Goal: Transaction & Acquisition: Purchase product/service

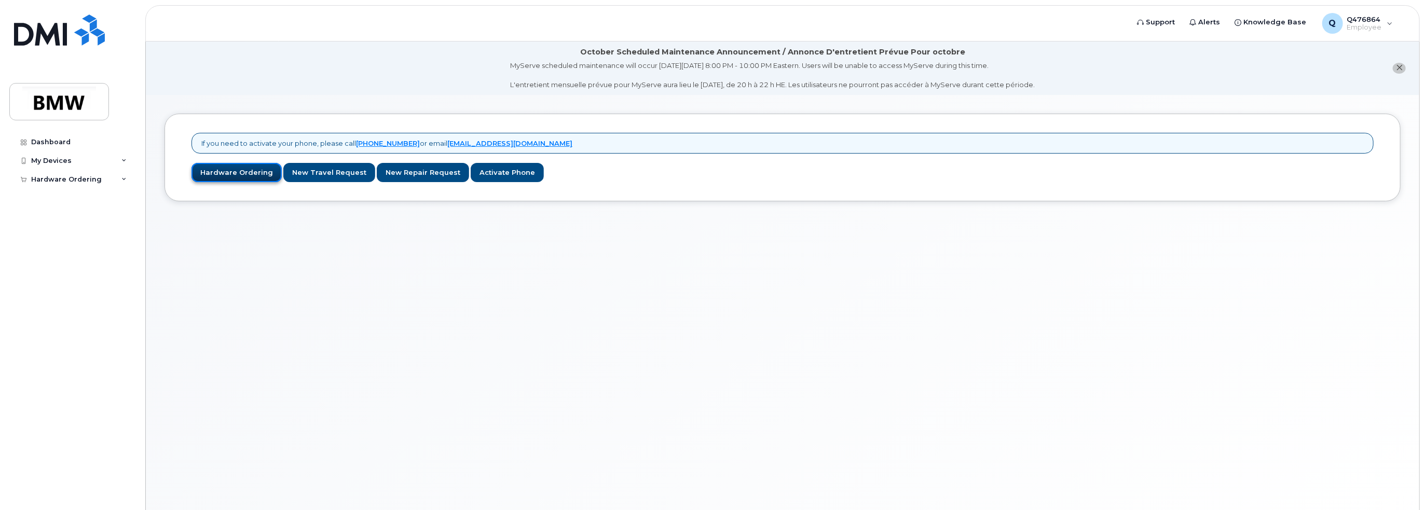
click at [243, 173] on link "Hardware Ordering" at bounding box center [236, 172] width 90 height 19
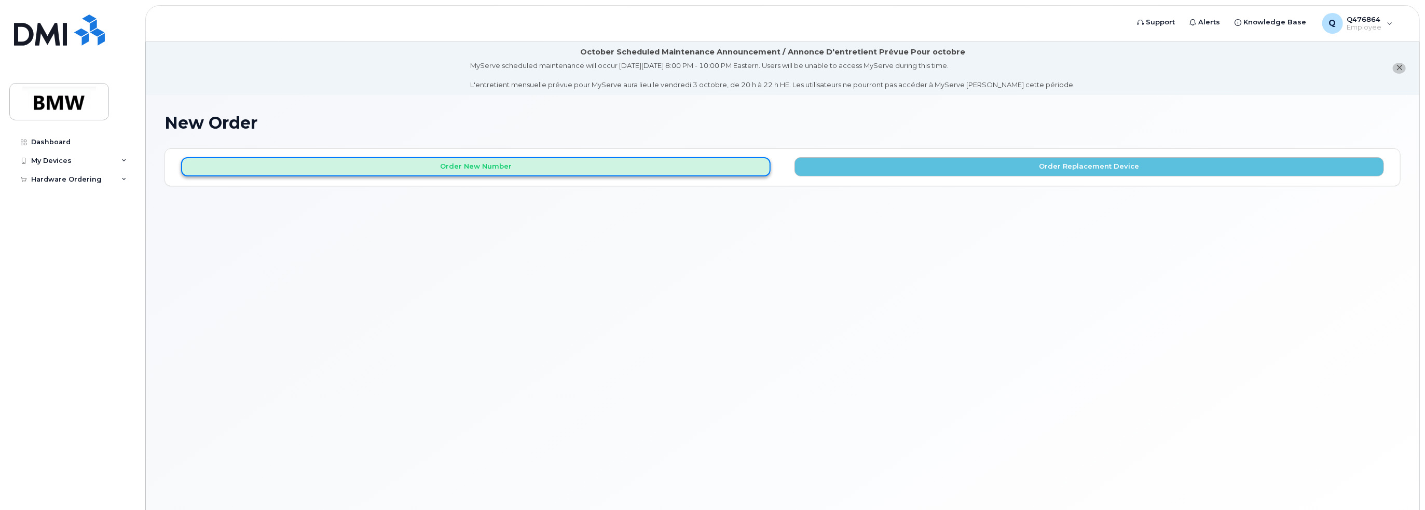
click at [490, 166] on button "Order New Number" at bounding box center [475, 166] width 589 height 19
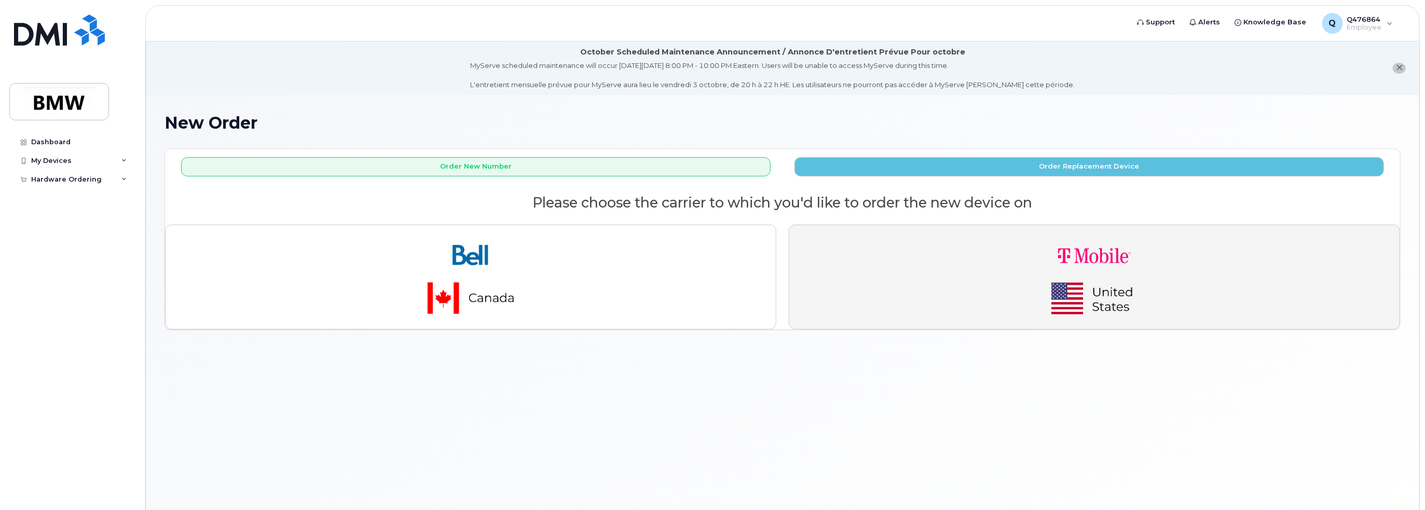
click at [1075, 282] on img "button" at bounding box center [1094, 277] width 145 height 87
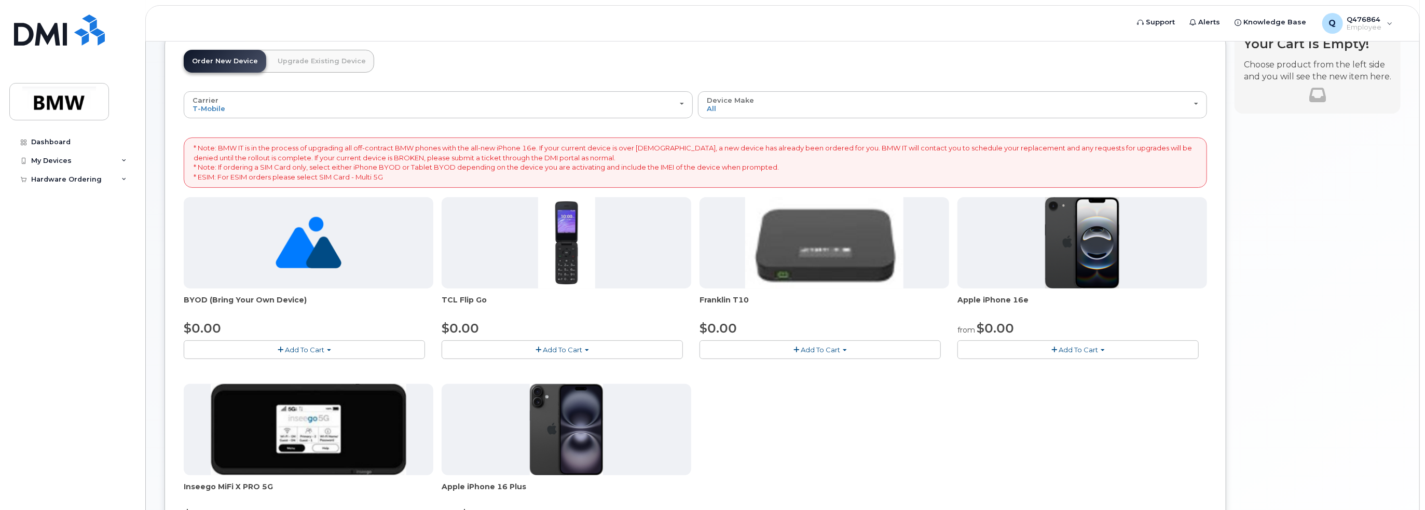
scroll to position [104, 0]
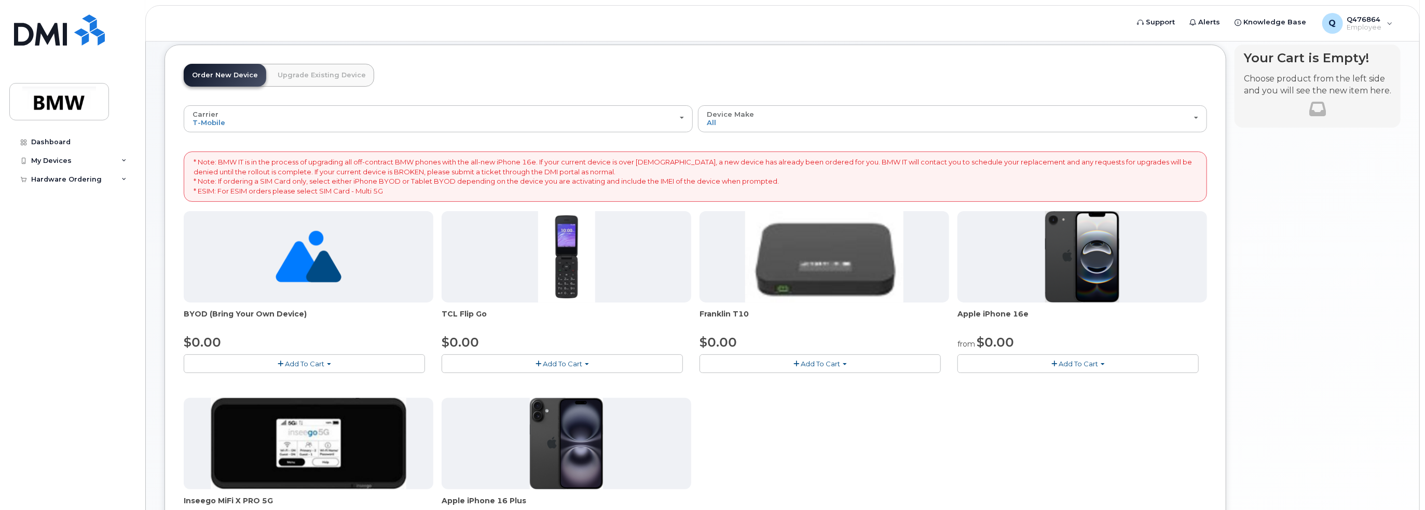
click at [1083, 364] on span "Add To Cart" at bounding box center [1078, 364] width 39 height 8
click at [1057, 382] on link "$0.00 - 30 Month Activation (128GB)" at bounding box center [1034, 383] width 149 height 13
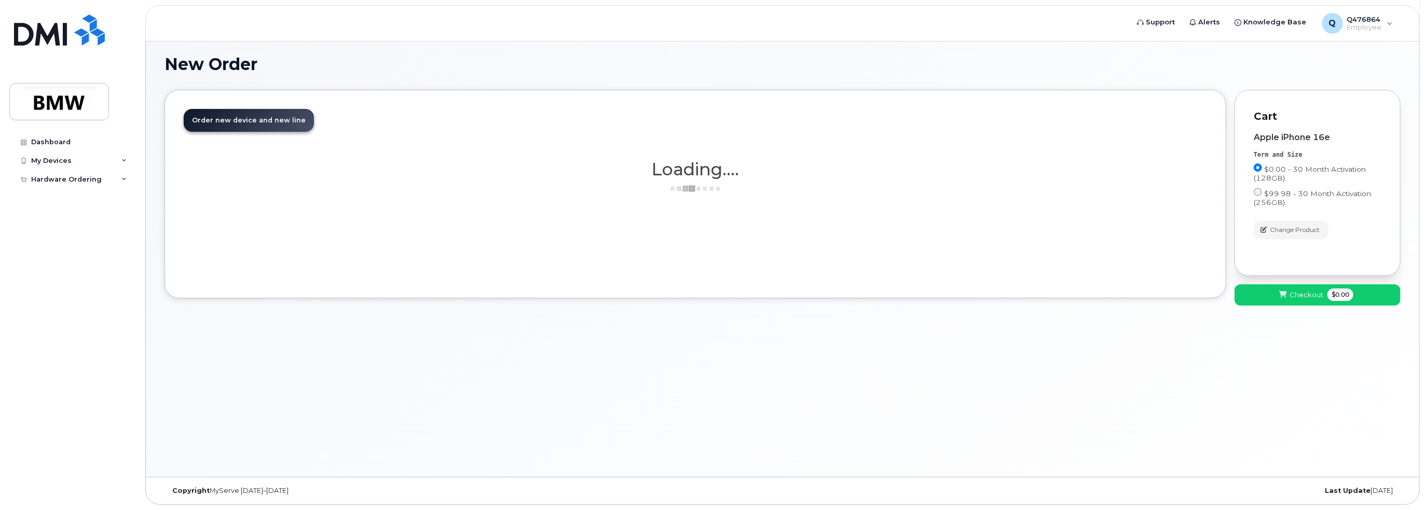
scroll to position [58, 0]
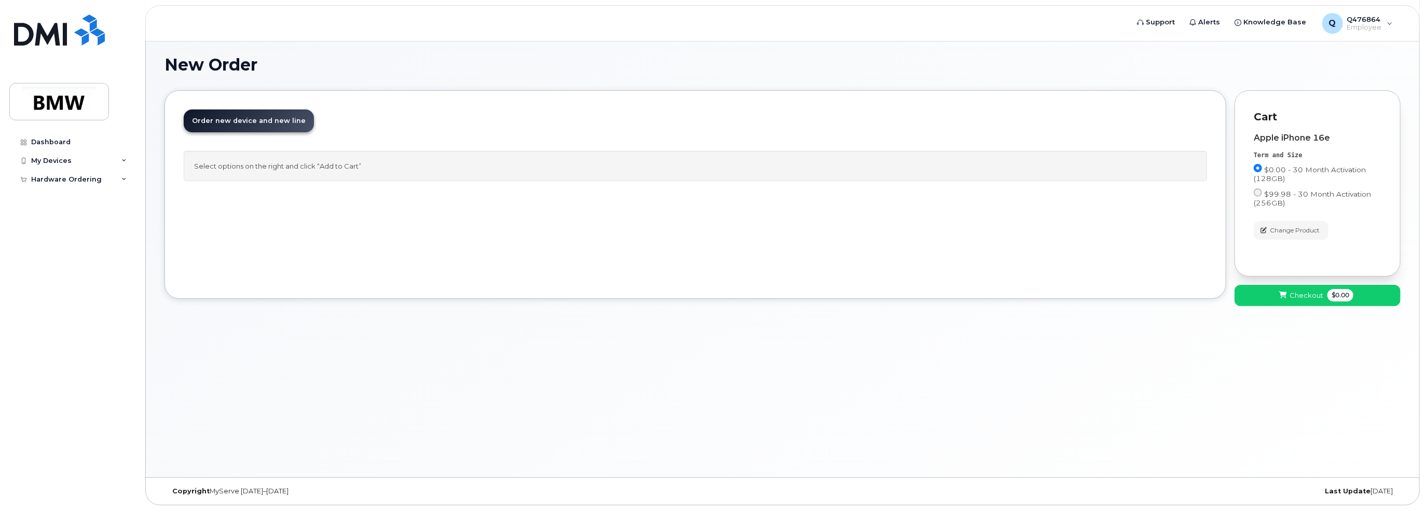
click at [254, 112] on link "Order new device and new line Order new device for existing or suspended line O…" at bounding box center [249, 120] width 130 height 23
click at [255, 120] on span "Order new device and new line" at bounding box center [249, 121] width 114 height 8
click at [1265, 289] on button "Checkout $0.00" at bounding box center [1317, 295] width 166 height 21
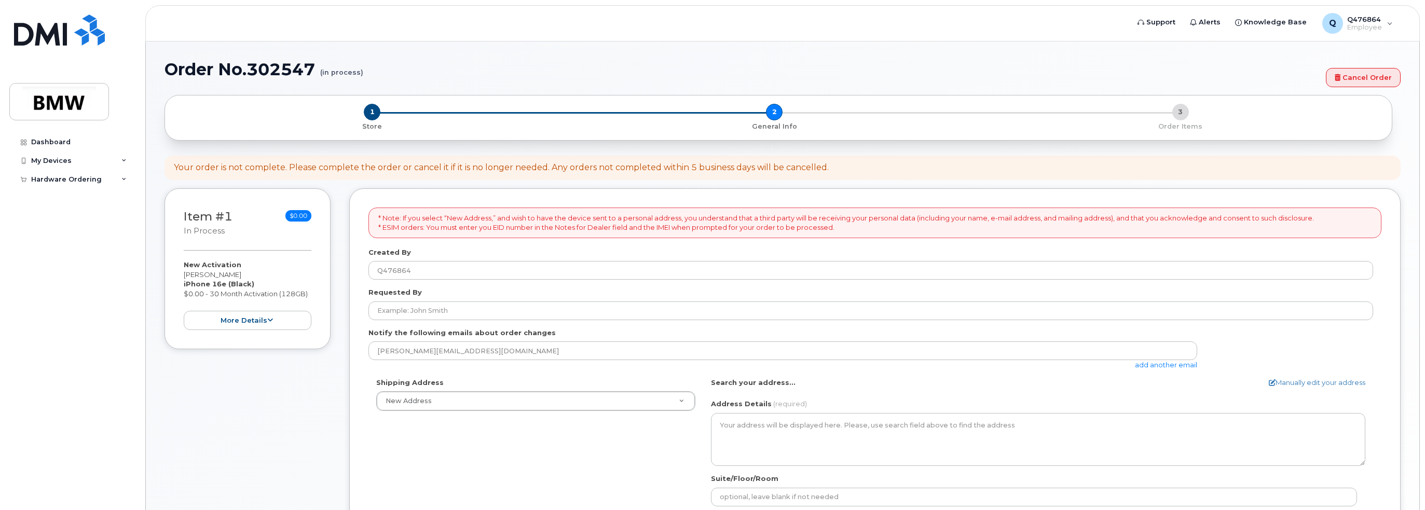
select select
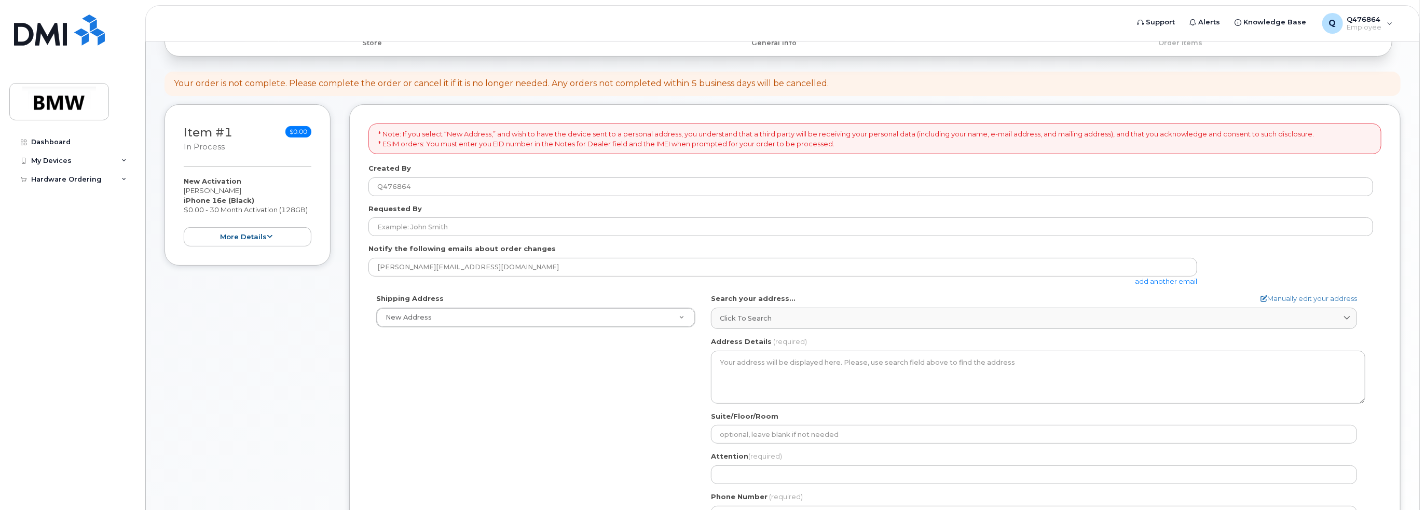
scroll to position [156, 0]
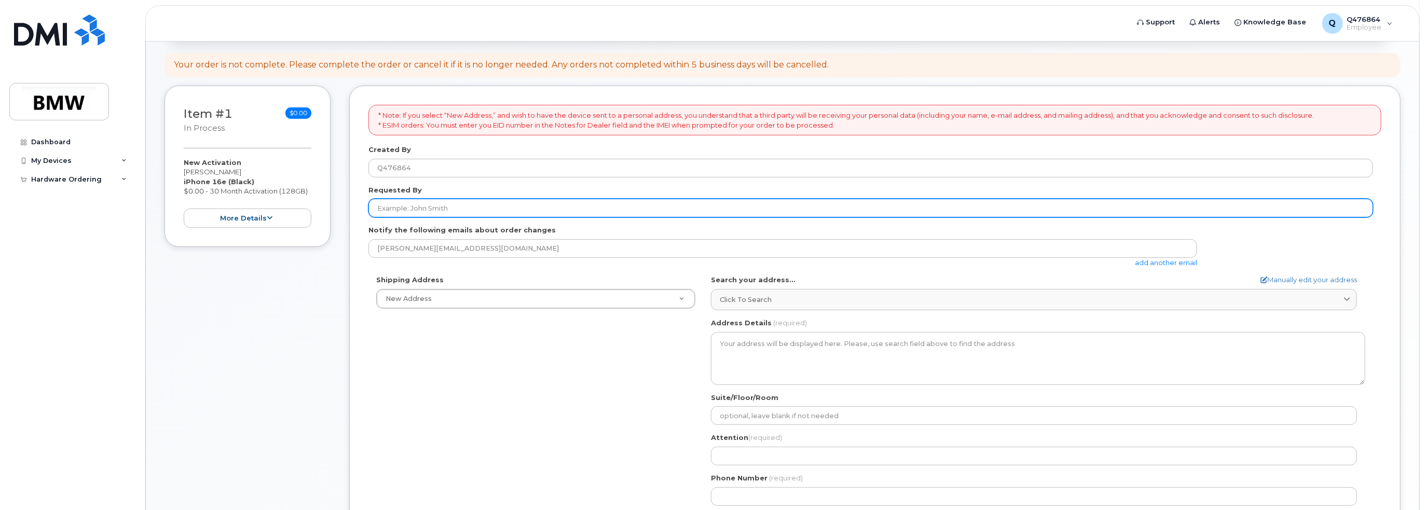
click at [450, 209] on input "Requested By" at bounding box center [870, 208] width 1005 height 19
type input "Michael Kluz"
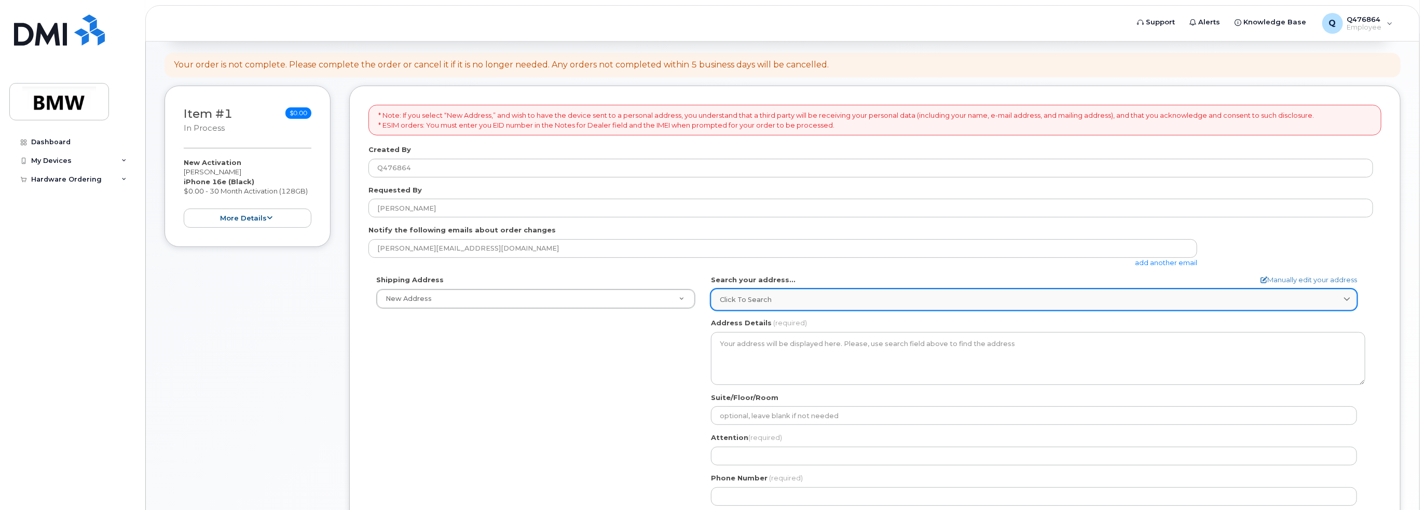
click at [742, 301] on span "Click to search" at bounding box center [746, 300] width 52 height 10
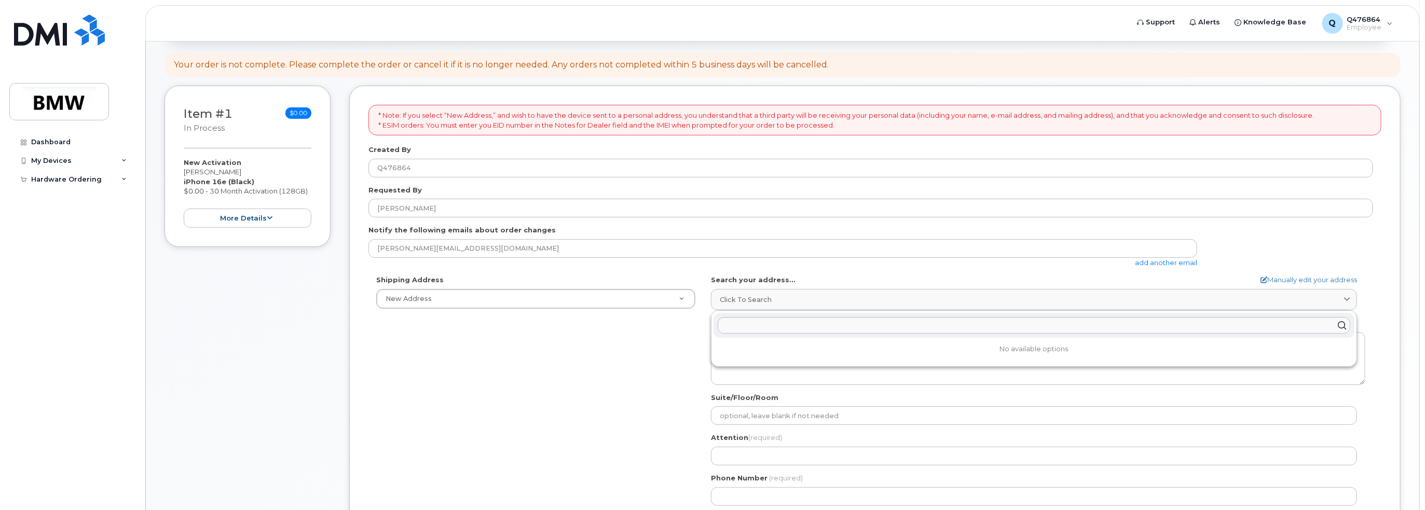
click at [646, 334] on div "Shipping Address New Address New Address BMW MC Plant BMW North America Financi…" at bounding box center [870, 394] width 1005 height 238
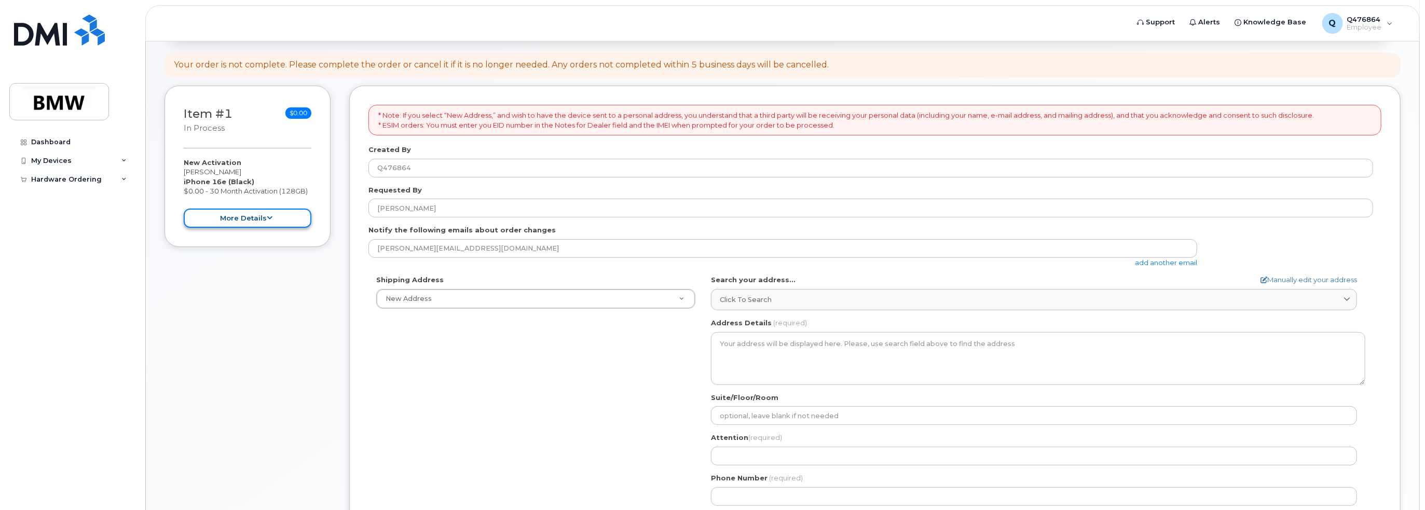
click at [246, 219] on button "more details" at bounding box center [248, 218] width 128 height 19
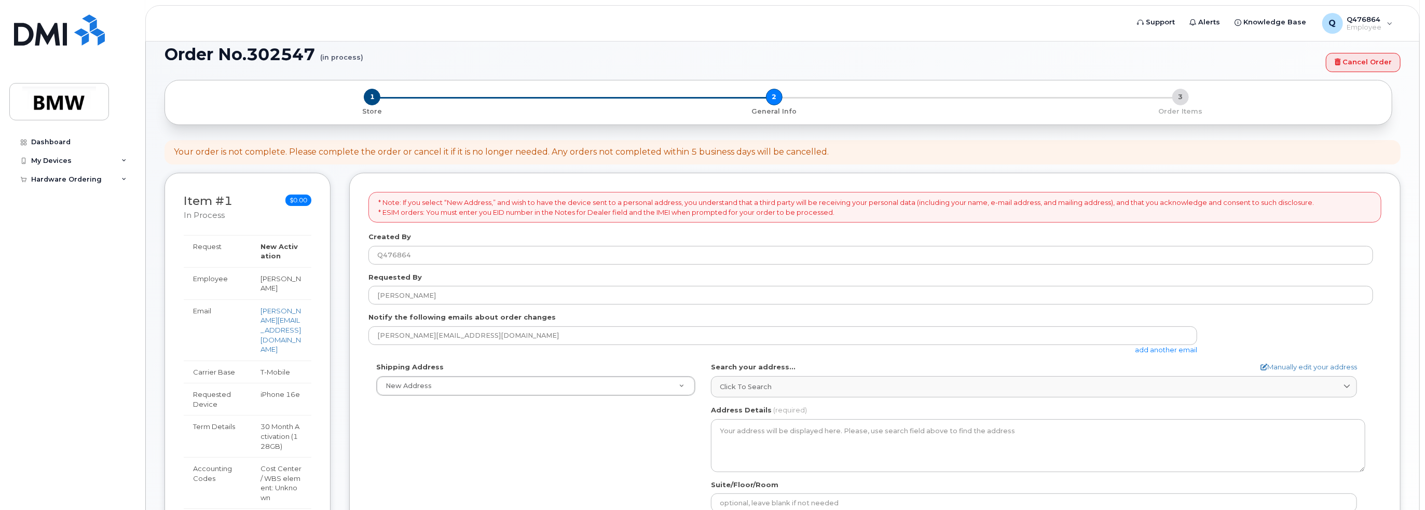
scroll to position [66, 0]
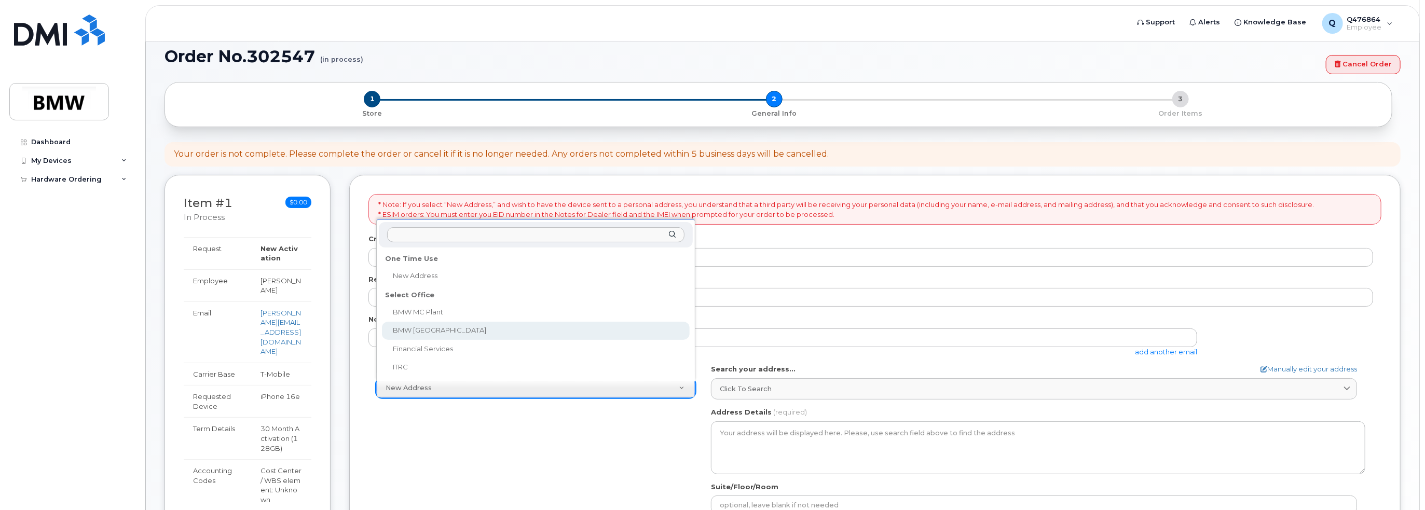
select select
type textarea "200 BMW Drive Woodcliff Lake NJ 07677 Woodcliff Lake New Jersey 07677"
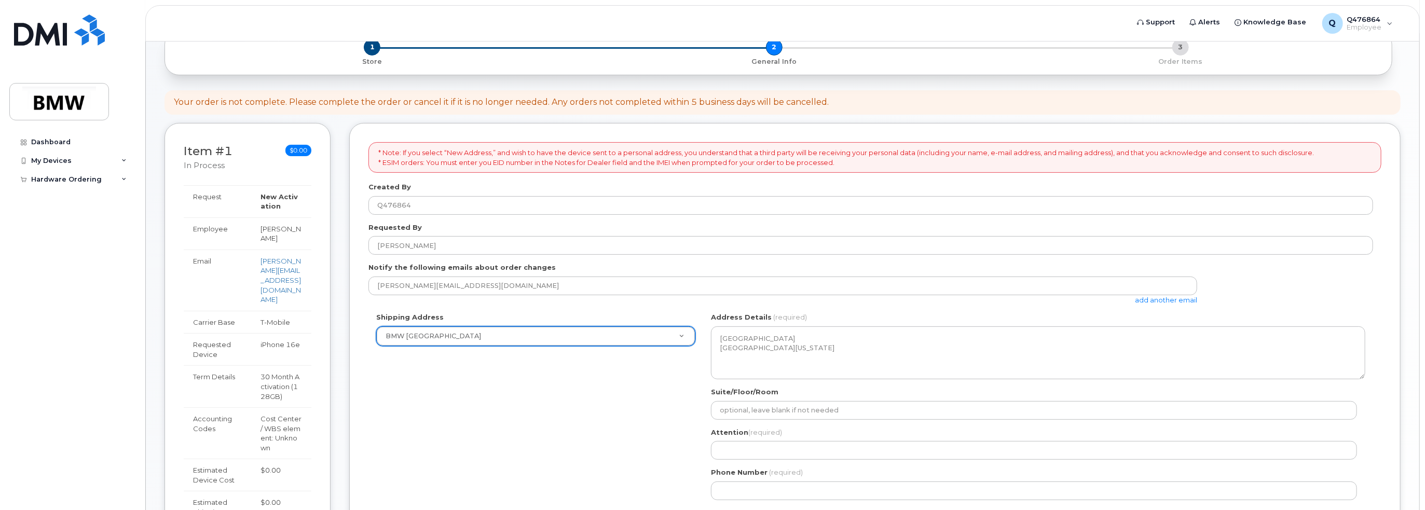
scroll to position [170, 0]
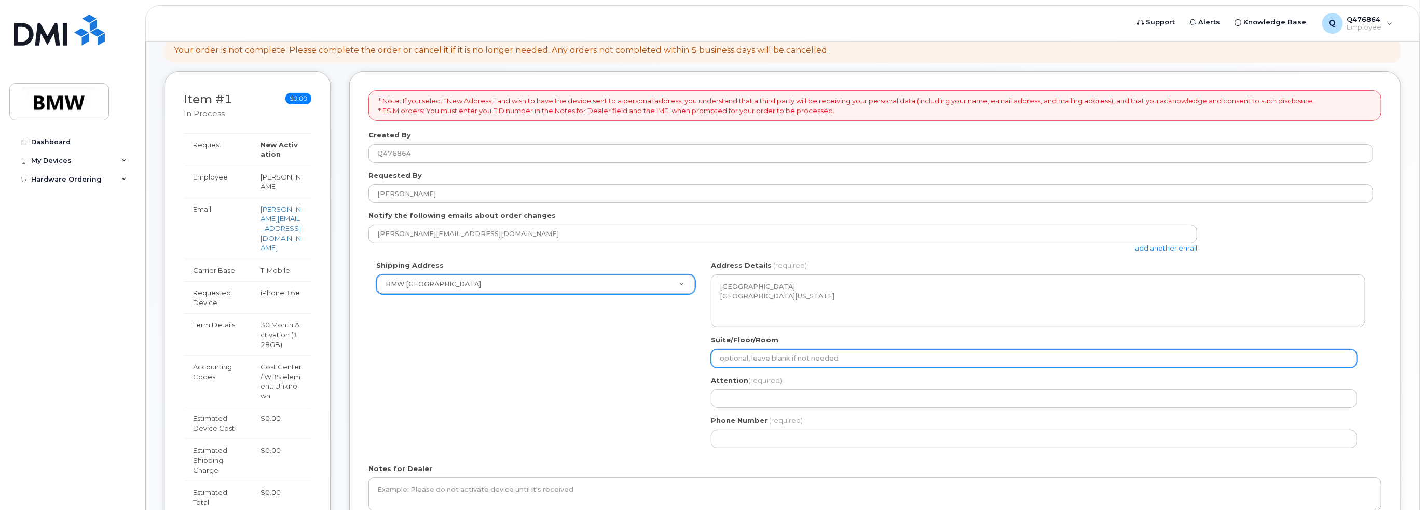
click at [751, 361] on input "Suite/Floor/Room" at bounding box center [1034, 358] width 646 height 19
click at [733, 353] on input "Suite/Floor/Room" at bounding box center [1034, 358] width 646 height 19
click at [755, 359] on input "Suite/Floor/Room" at bounding box center [1034, 358] width 646 height 19
select select
type input "2"
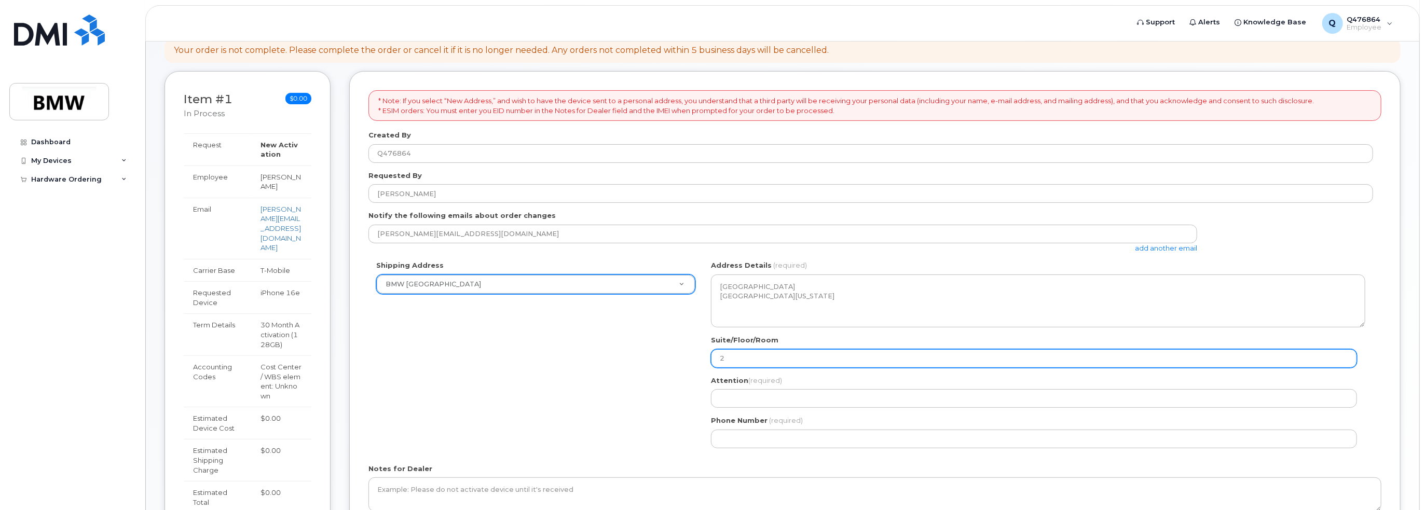
select select
type input "2N"
select select
type input "2N C"
select select
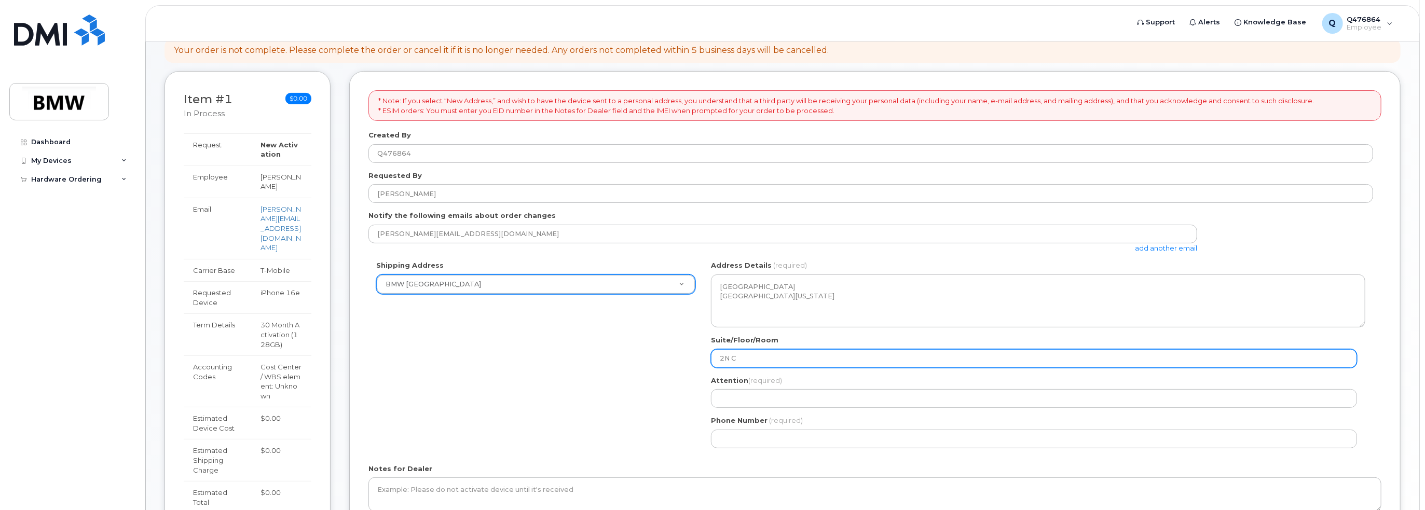
type input "2N Ci"
select select
type input "2N Cim"
select select
type input "2N Ci"
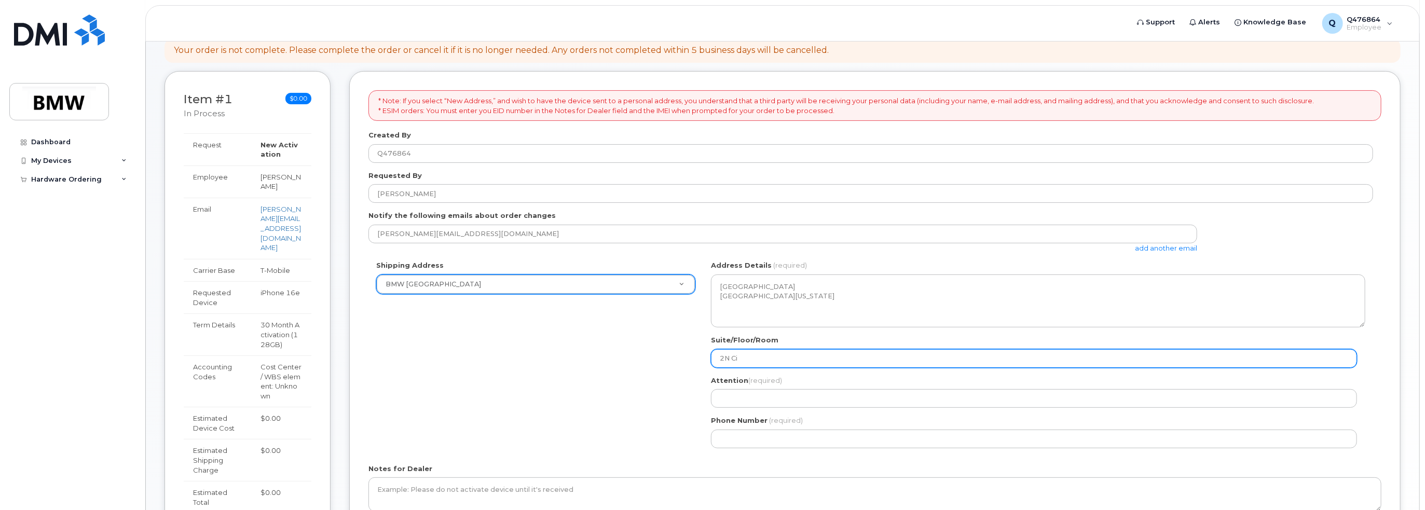
select select
type input "2N C"
select select
type input "2N Co"
select select
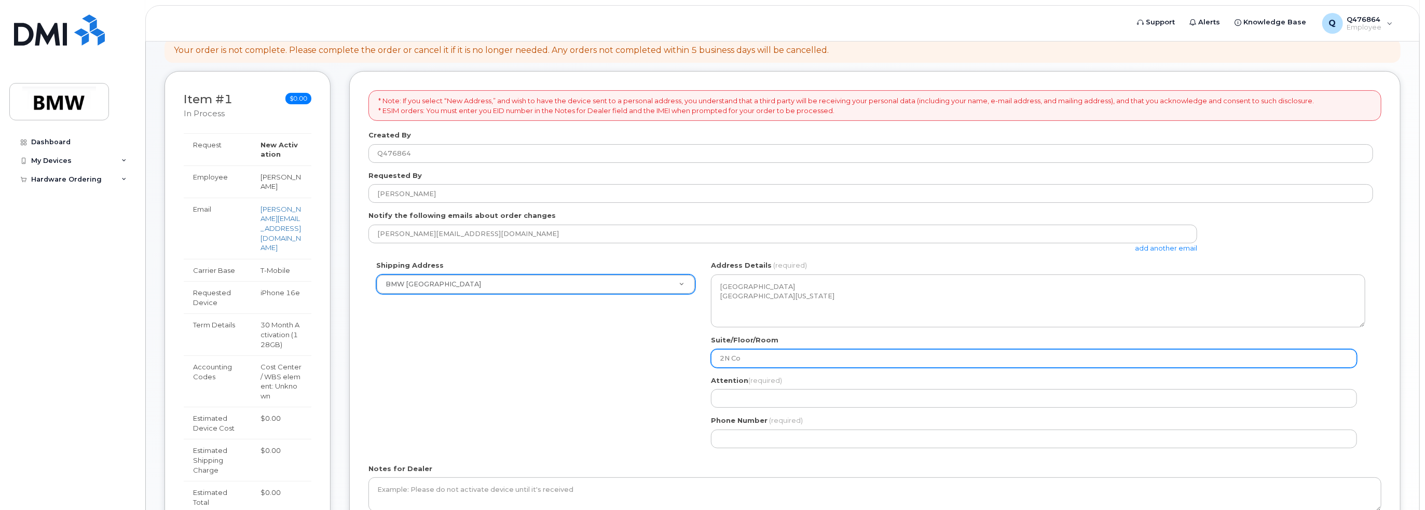
type input "2N Com"
select select
type input "2N Comp"
select select
type input "2N Compu"
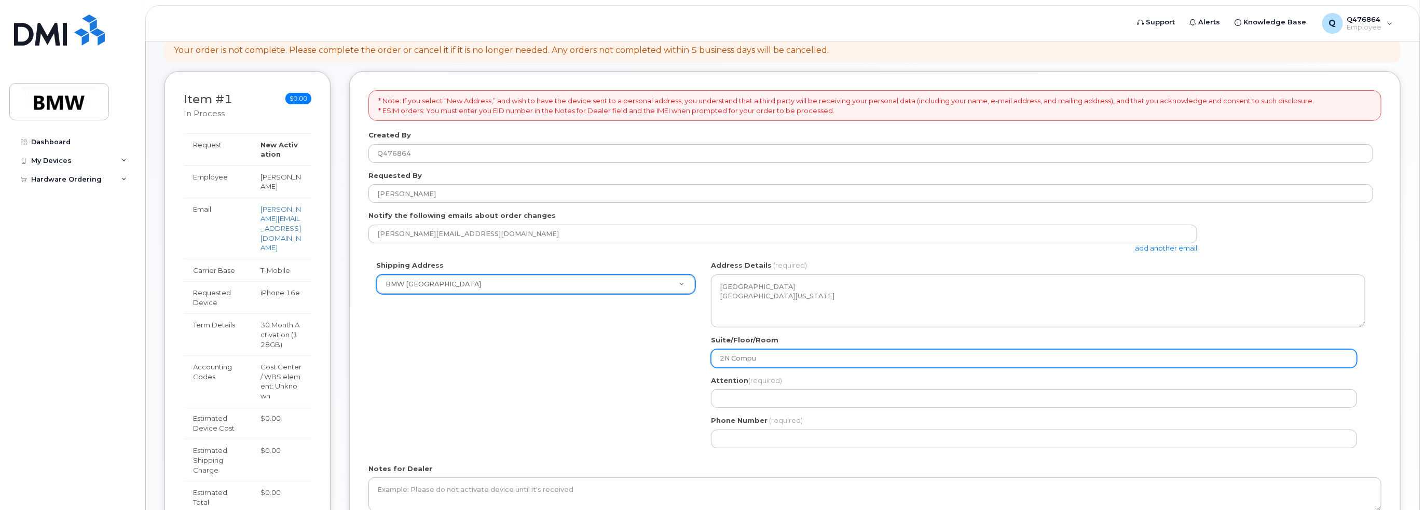
select select
type input "2N Comput"
select select
type input "2N Compute"
select select
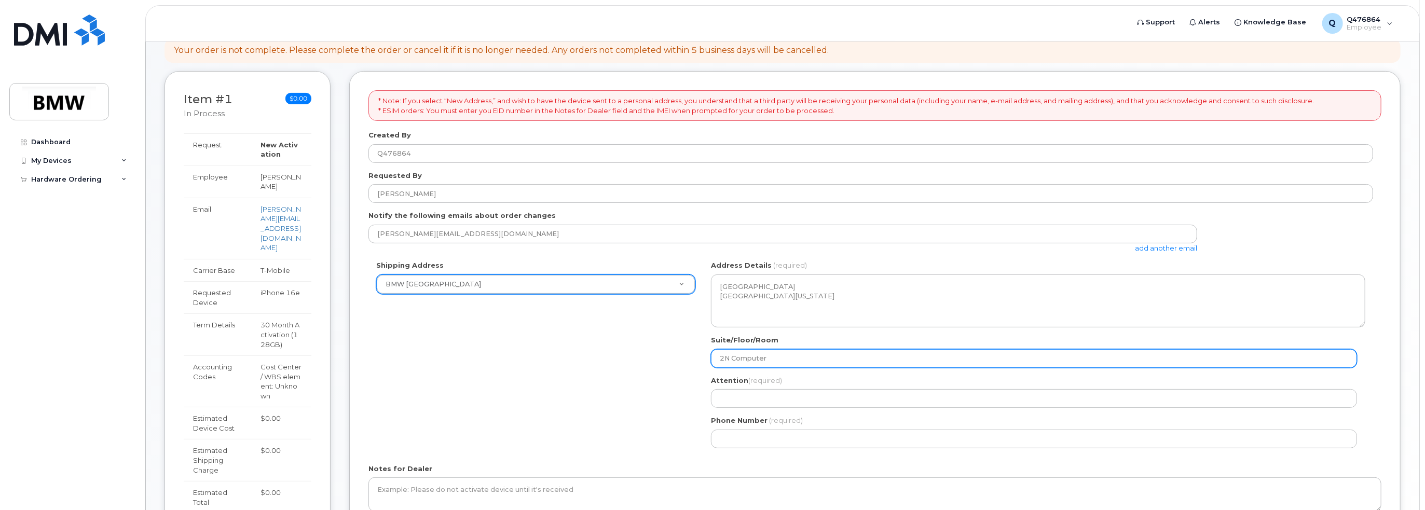
type input "2N Computer"
select select
type input "2N Computer L"
select select
type input "2N Computer La"
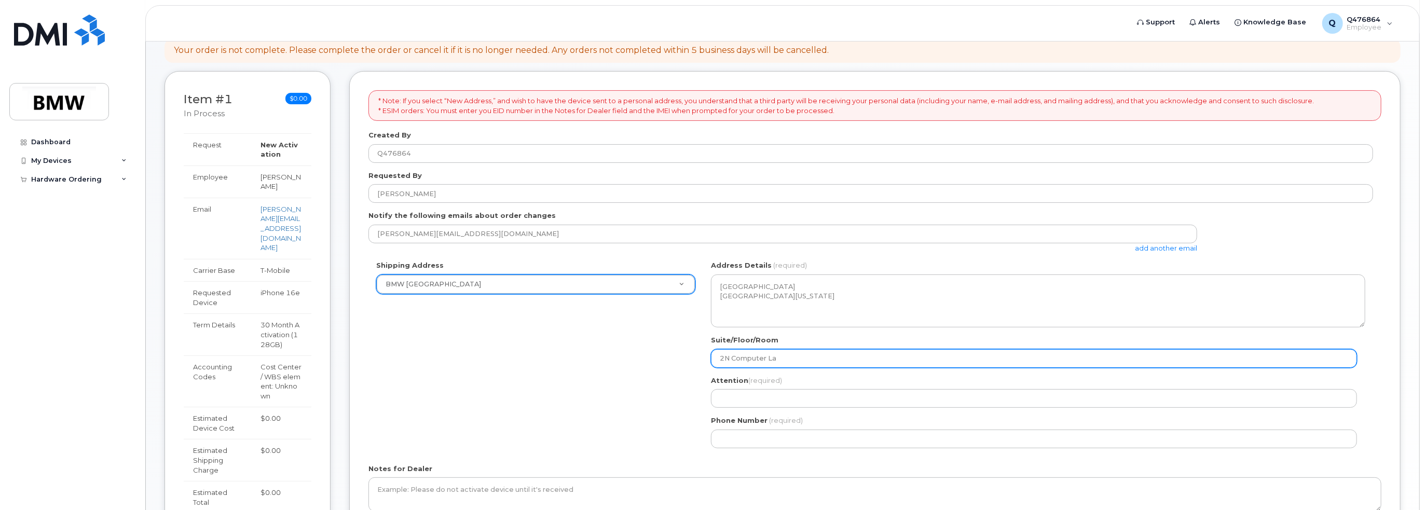
select select
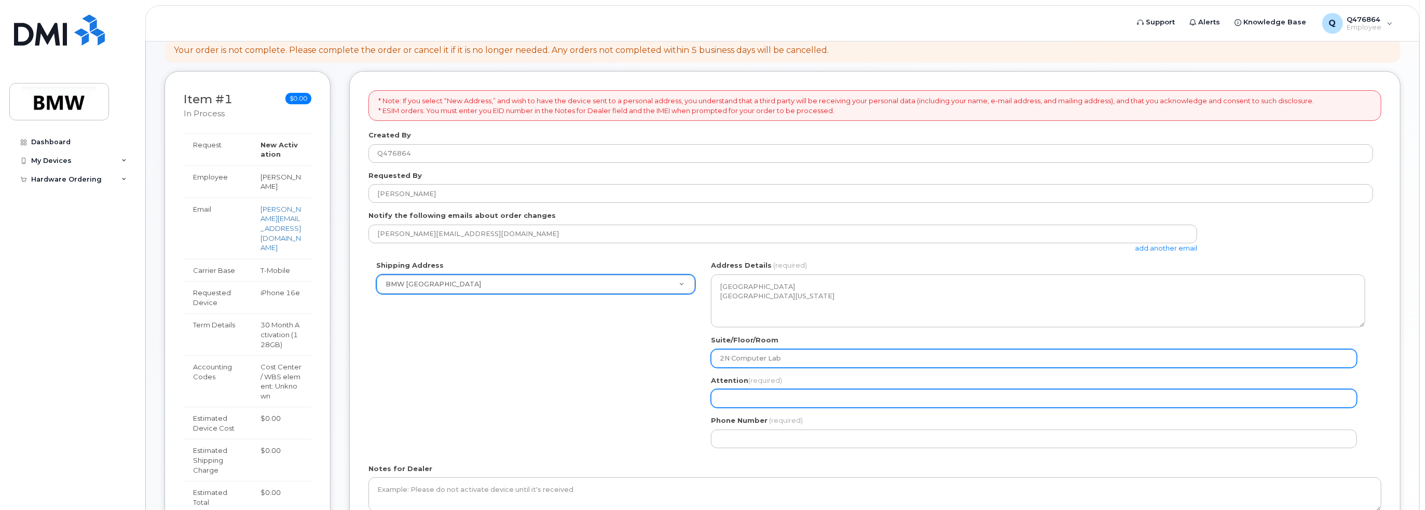
type input "2N Computer Lab"
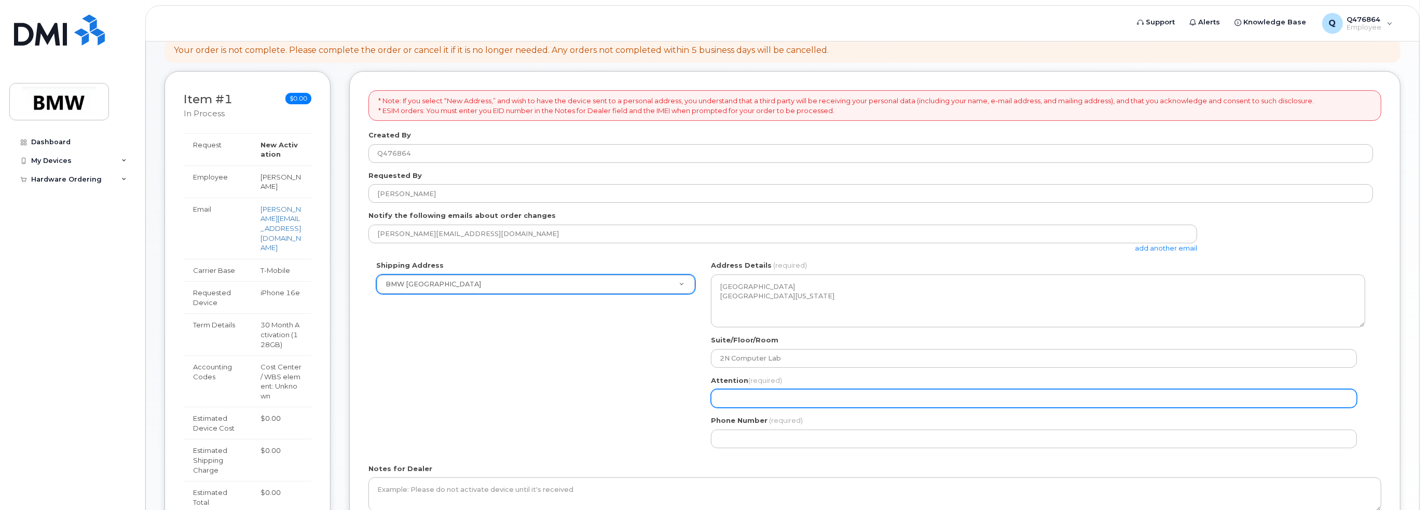
click at [764, 395] on input "Attention (required)" at bounding box center [1034, 398] width 646 height 19
type input "Michael Kluz C4-US-A-8"
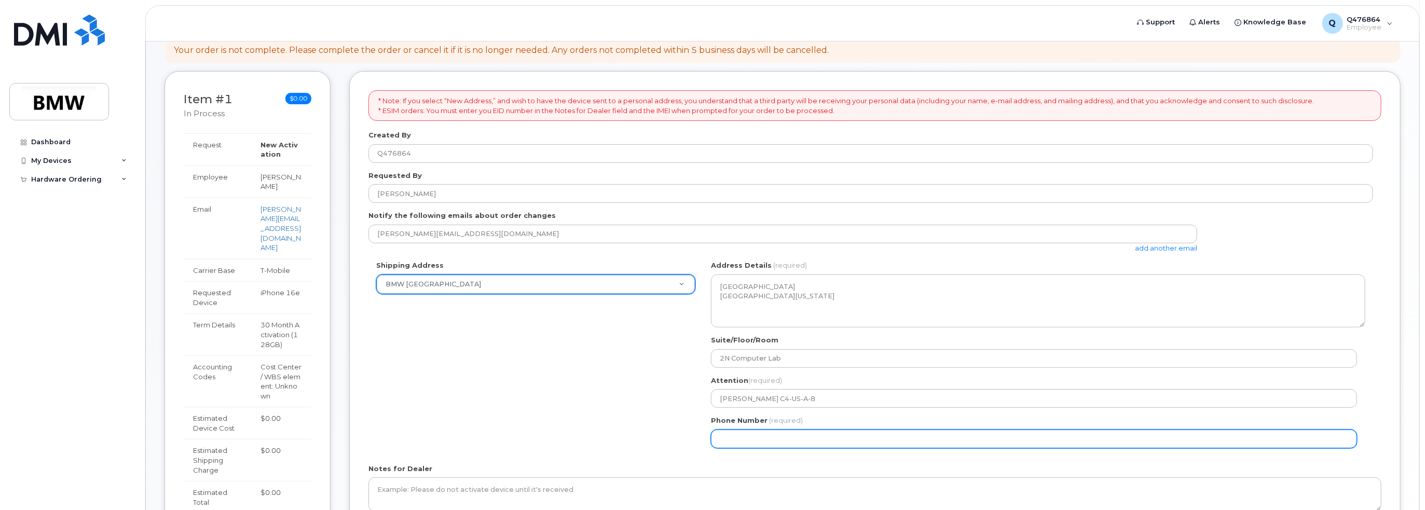
click at [777, 437] on input "Phone Number" at bounding box center [1034, 439] width 646 height 19
click at [746, 442] on input "Phone Number" at bounding box center [1034, 439] width 646 height 19
select select
type input "201"
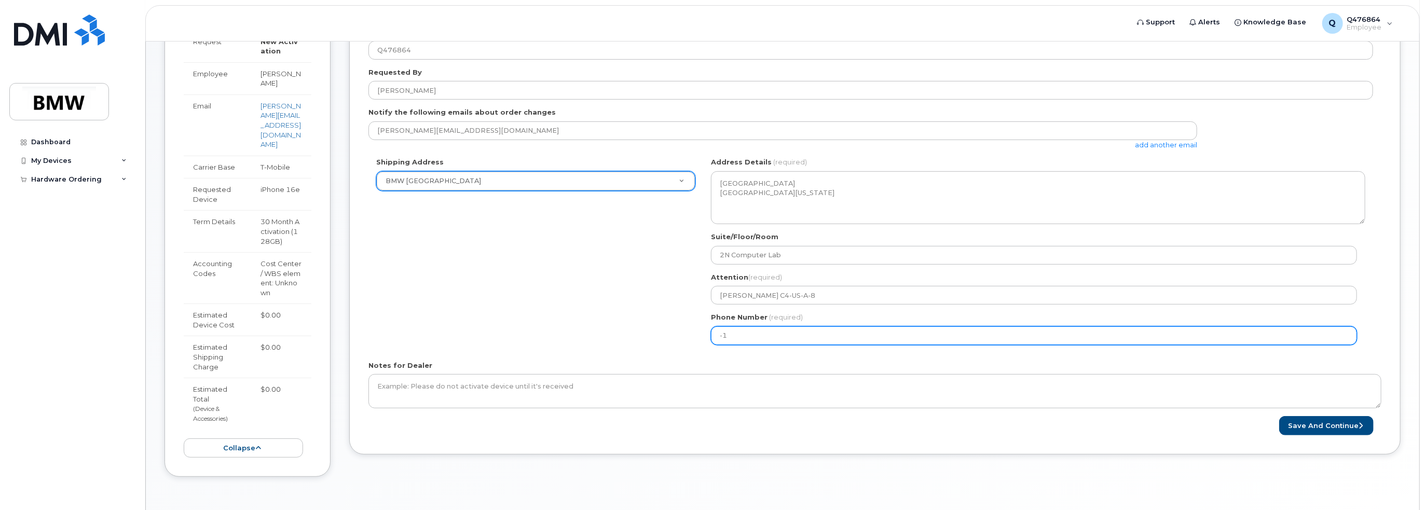
scroll to position [274, 0]
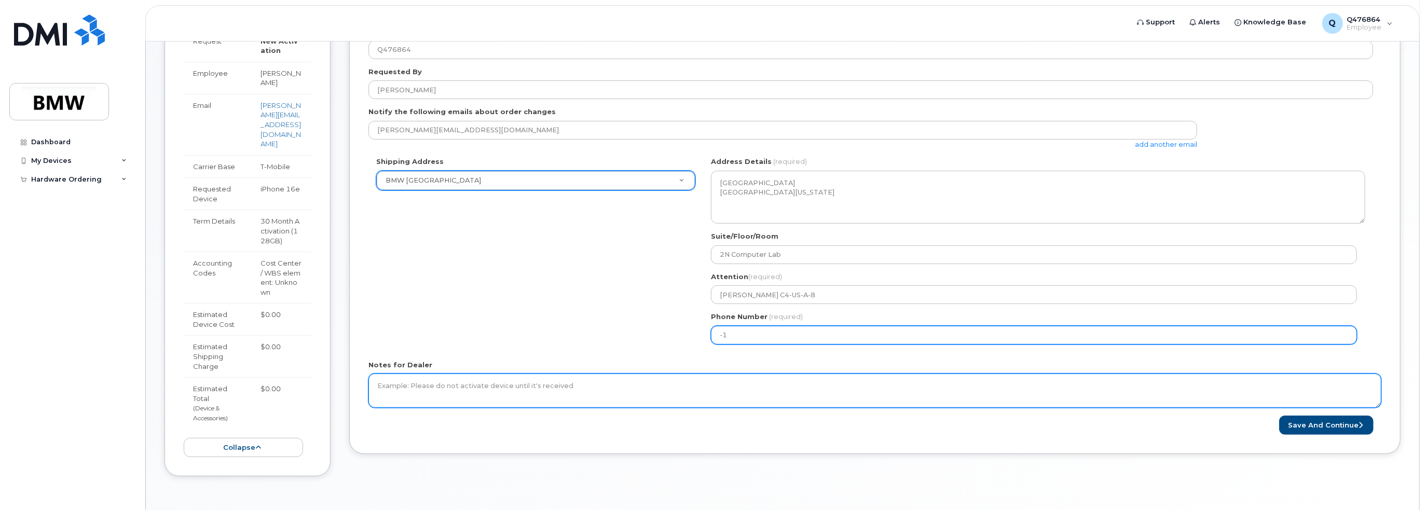
type input "-1"
click at [545, 385] on textarea "Notes for Dealer" at bounding box center [874, 391] width 1013 height 34
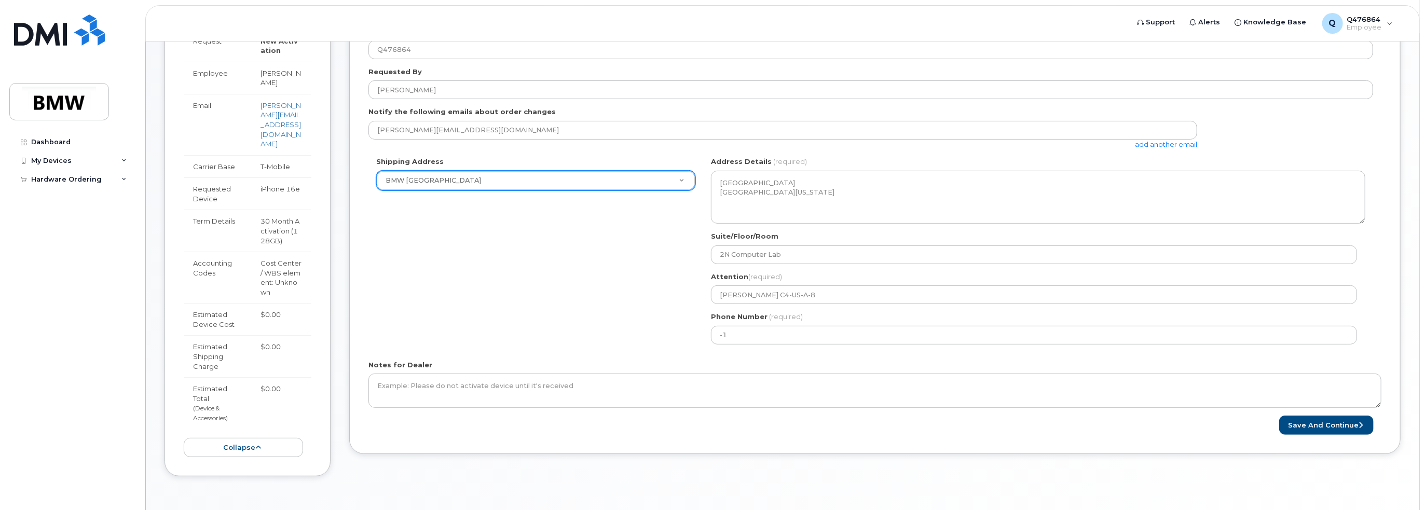
click at [653, 348] on div "Shipping Address BMW North America New Address BMW MC Plant BMW North America F…" at bounding box center [870, 254] width 1005 height 195
click at [755, 322] on div "Phone Number (required) -1" at bounding box center [1038, 328] width 654 height 33
click at [751, 331] on input "-1" at bounding box center [1034, 335] width 646 height 19
click at [751, 333] on input "Phone Number" at bounding box center [1034, 335] width 646 height 19
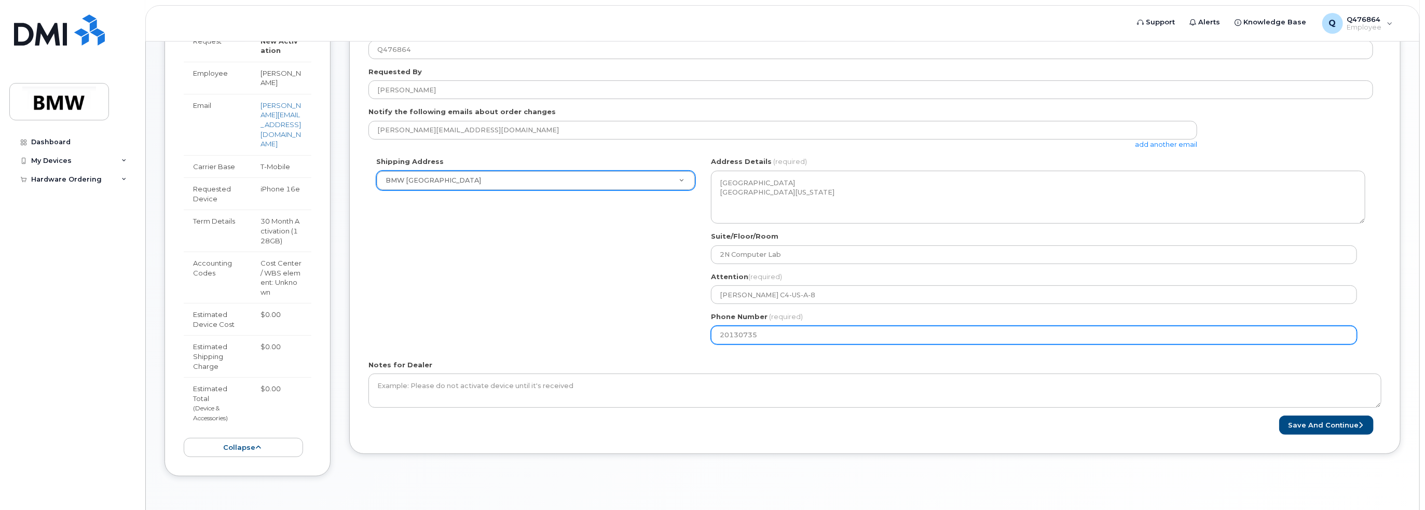
type input "201307354"
select select
type input "2013073544"
click at [535, 360] on div "Notes for Dealer" at bounding box center [874, 384] width 1013 height 48
click at [629, 271] on div "Shipping Address BMW North America New Address BMW MC Plant BMW North America F…" at bounding box center [870, 254] width 1005 height 195
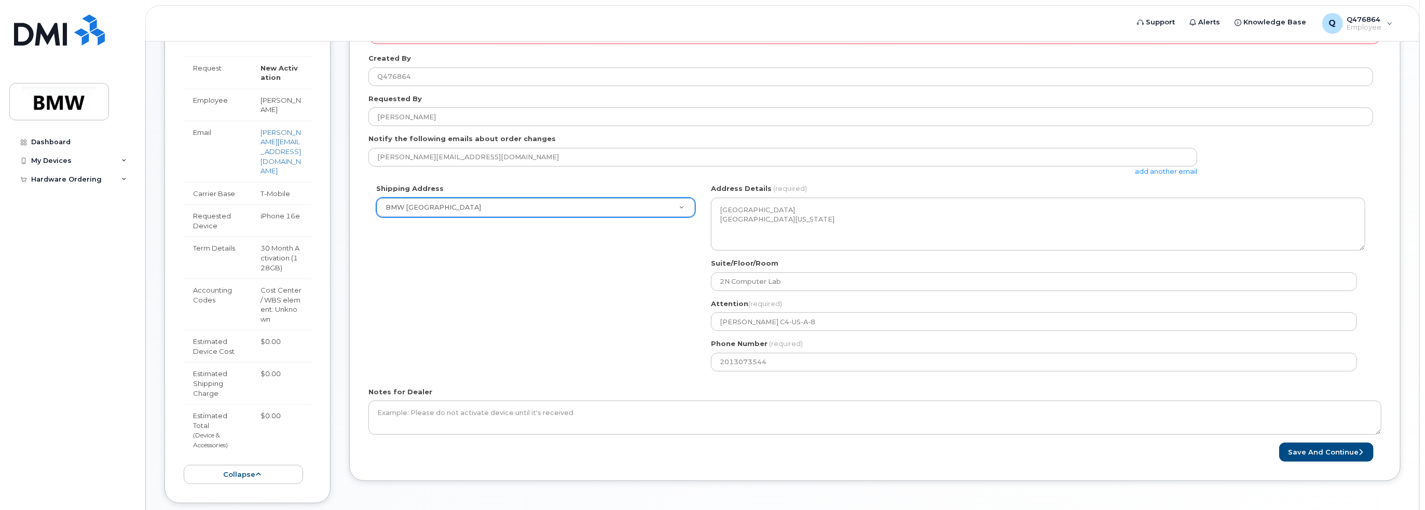
scroll to position [222, 0]
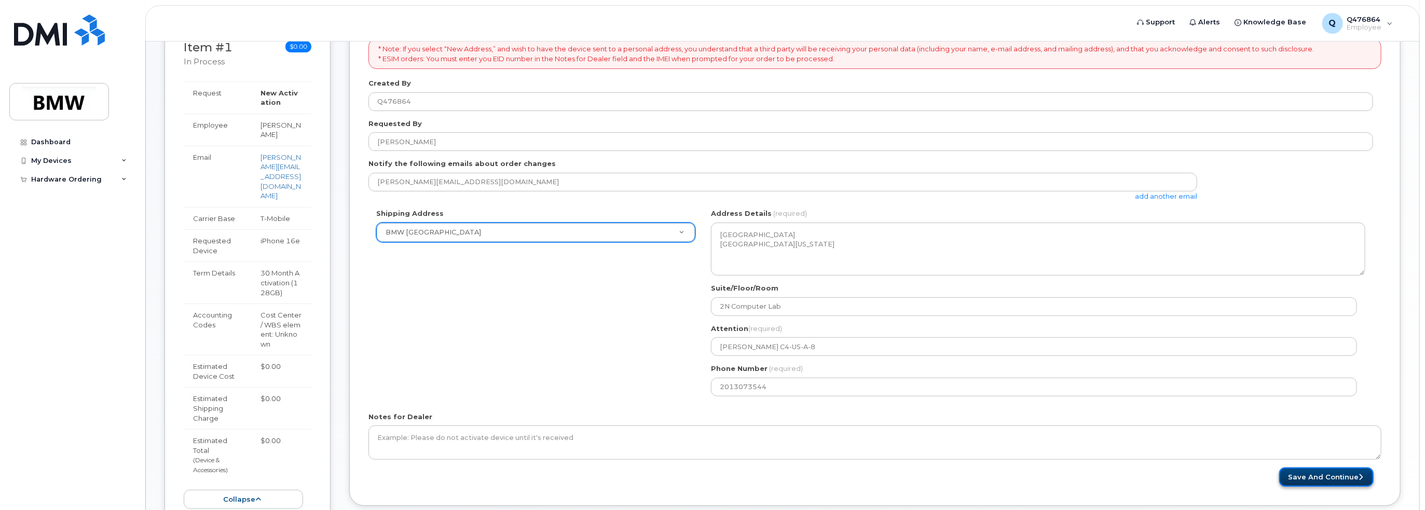
click at [1330, 477] on button "Save and Continue" at bounding box center [1326, 477] width 94 height 19
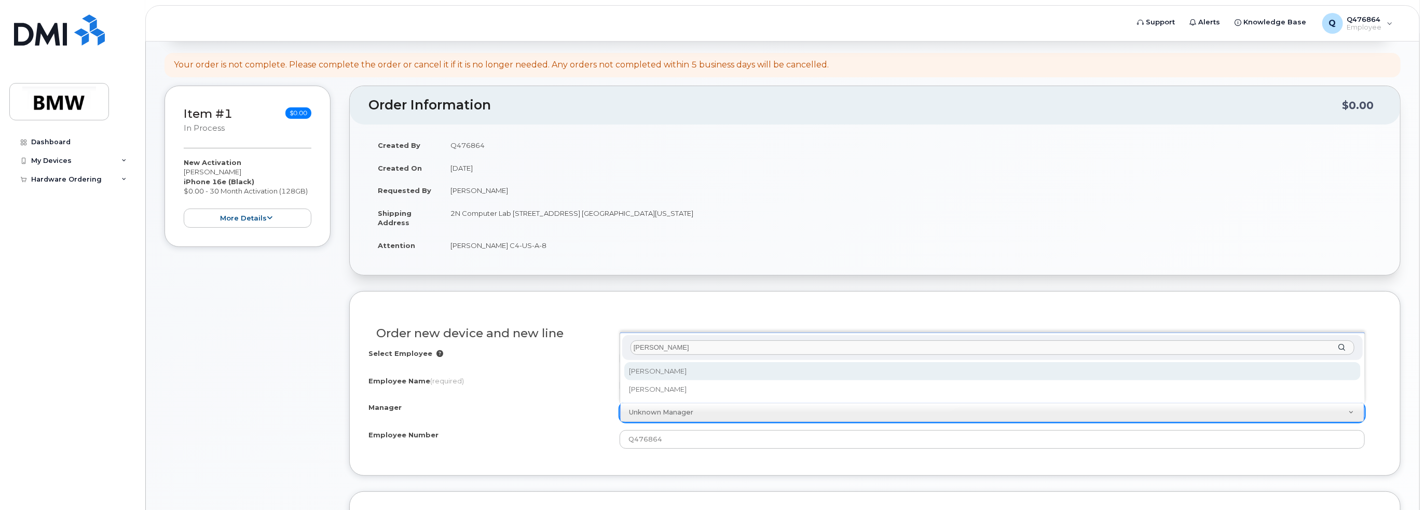
type input "Kan"
select select "1895295"
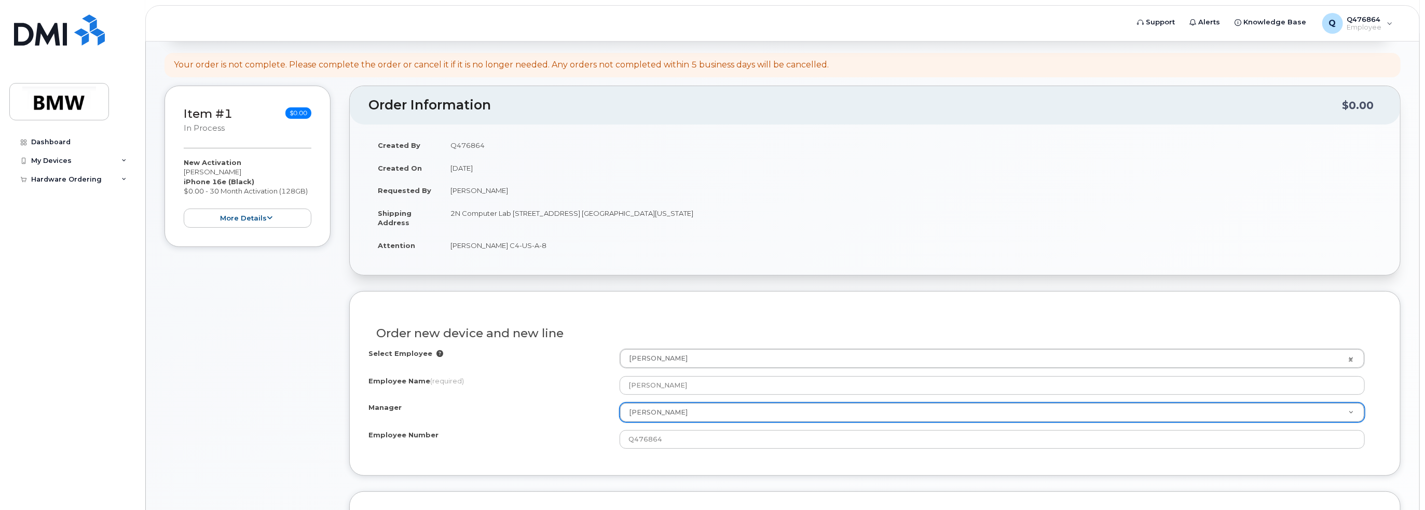
click at [548, 361] on div "Select Employee" at bounding box center [493, 356] width 251 height 14
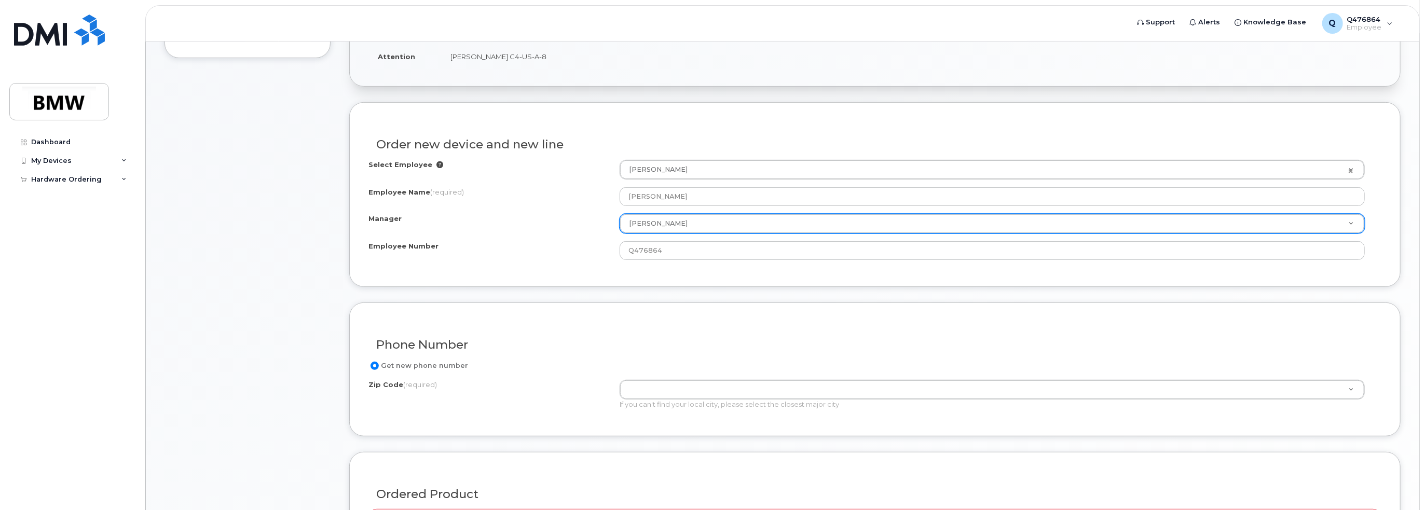
scroll to position [363, 0]
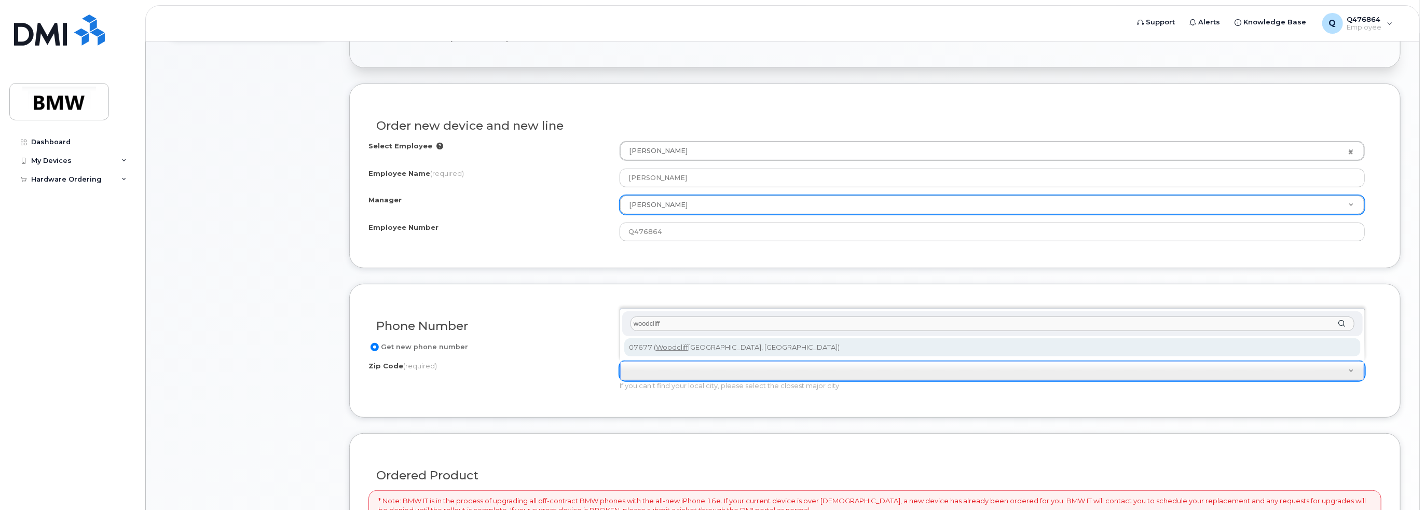
type input "woodcliff"
type input "07677 (Woodcliff Lake, NJ)"
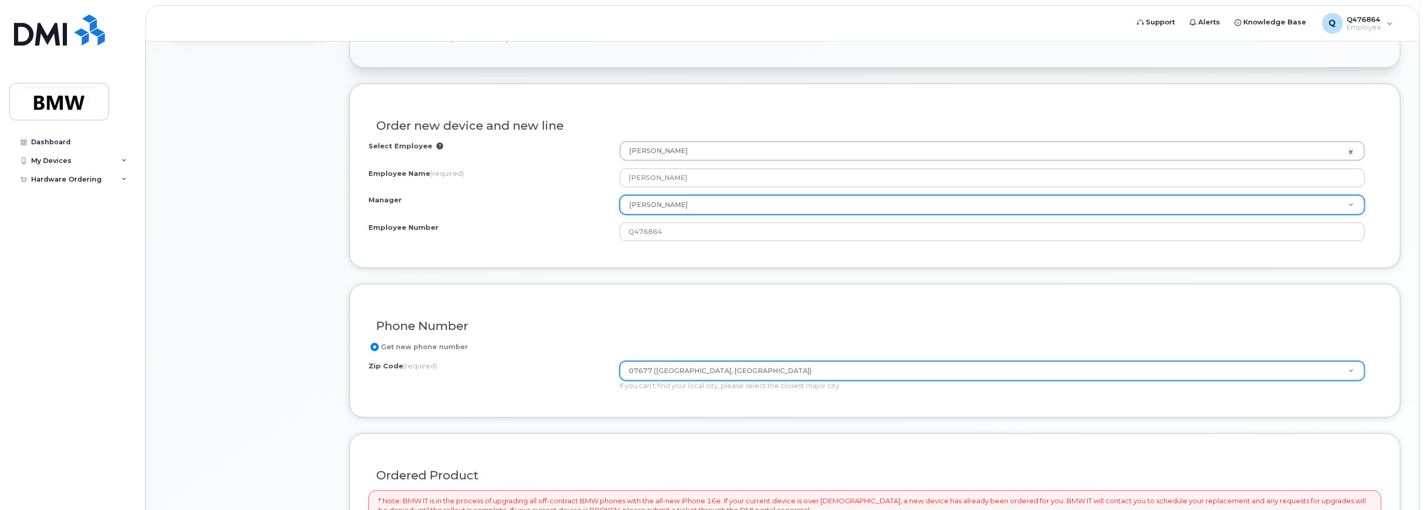
click at [619, 315] on div "Phone Number" at bounding box center [874, 322] width 1013 height 38
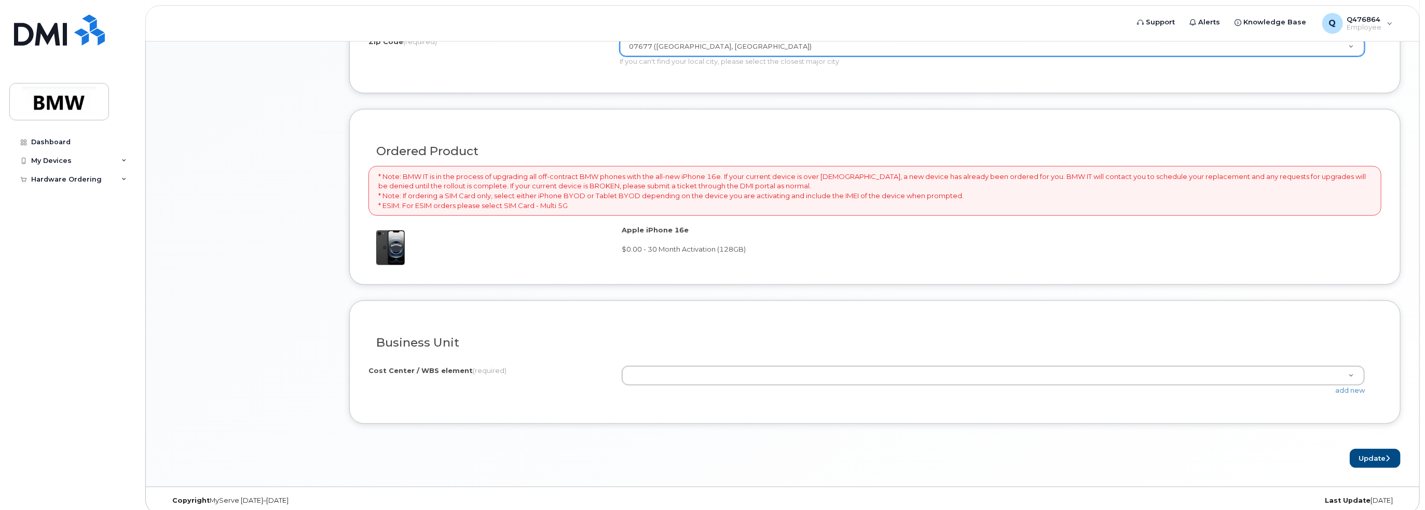
scroll to position [694, 0]
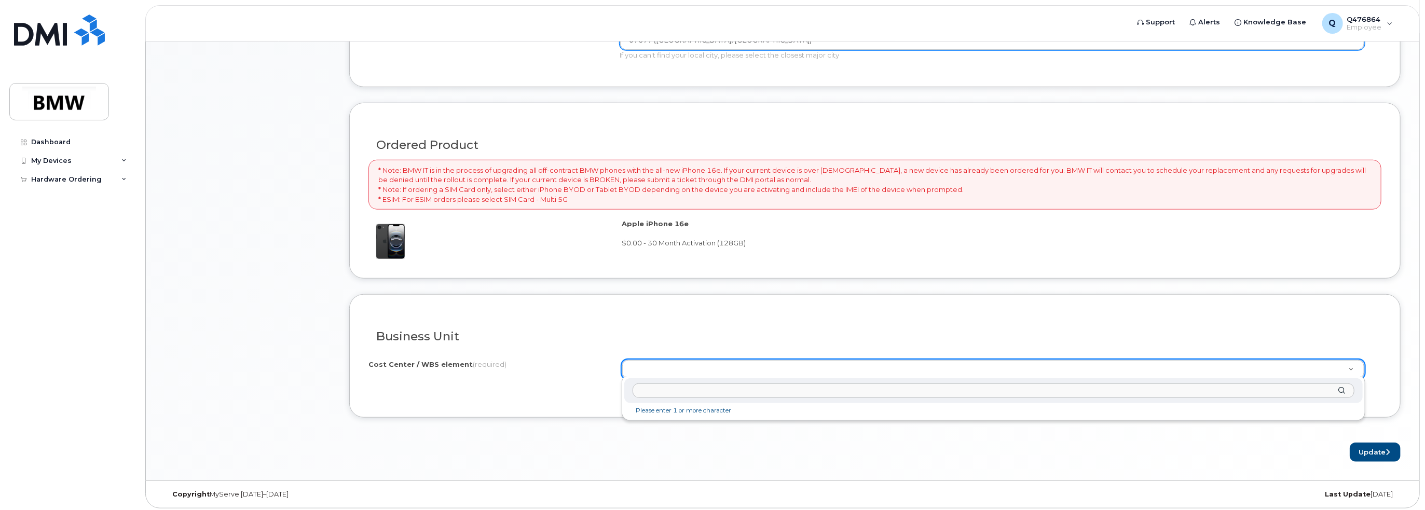
click at [650, 389] on input "text" at bounding box center [994, 390] width 722 height 15
click at [658, 386] on input "text" at bounding box center [994, 390] width 722 height 15
paste input "D302.600101.03"
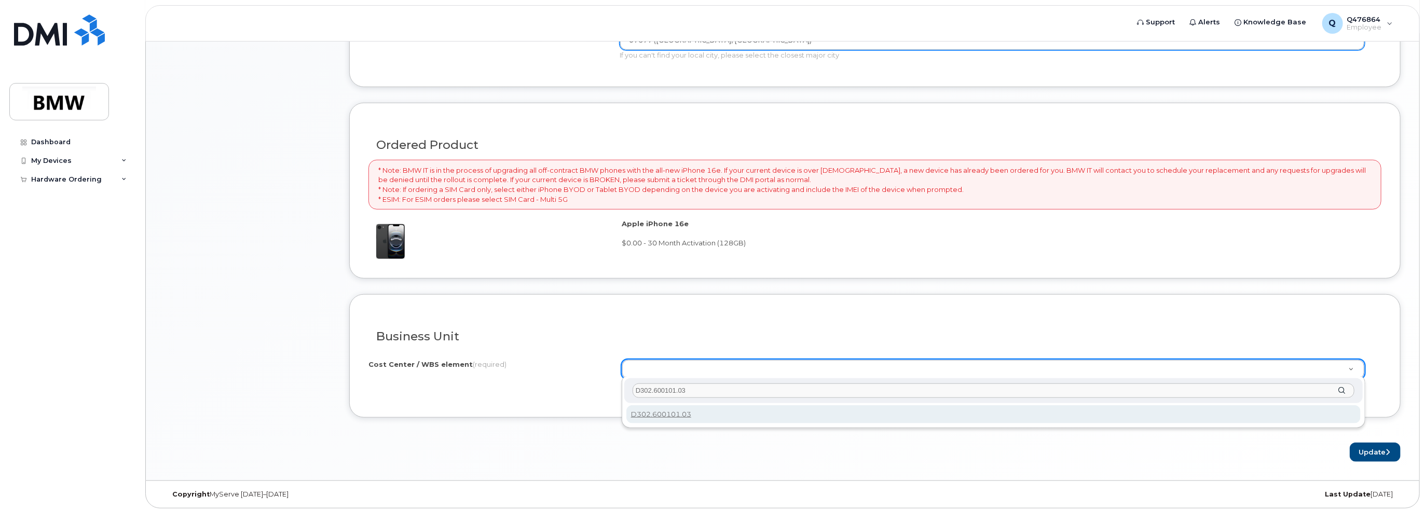
type input "D302.600101.03"
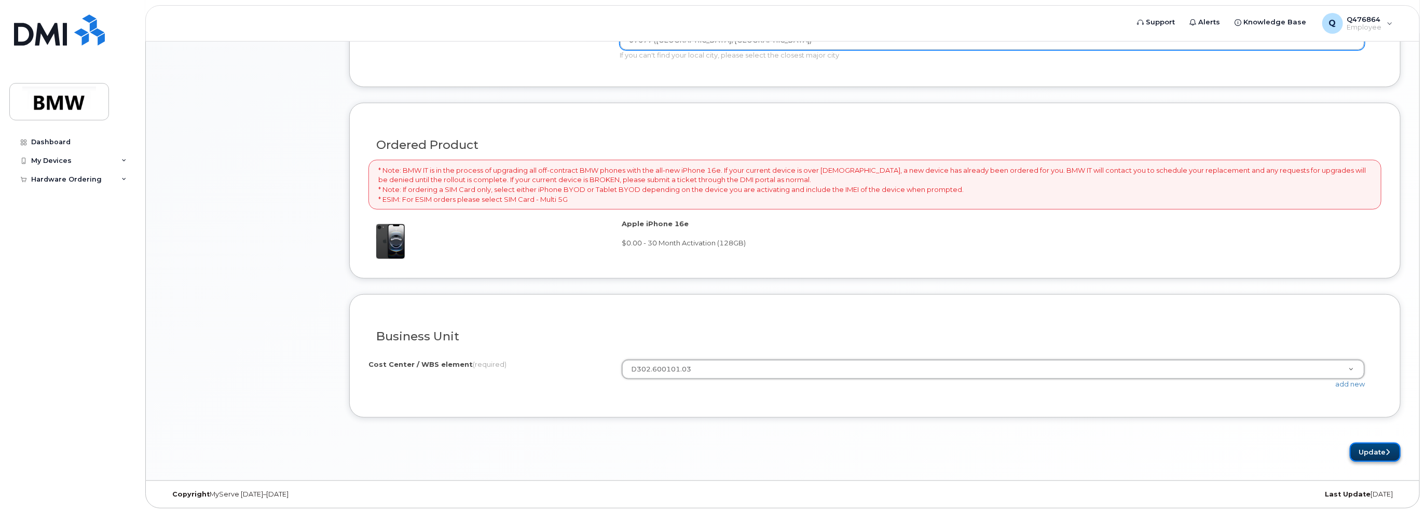
click at [1377, 450] on button "Update" at bounding box center [1375, 452] width 51 height 19
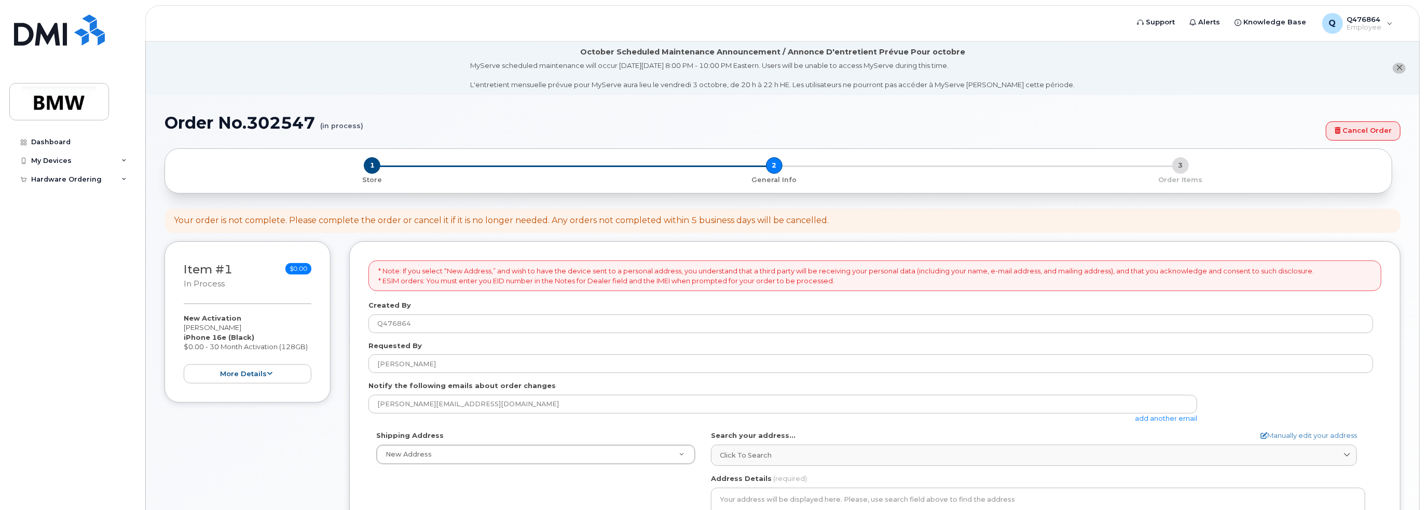
scroll to position [208, 0]
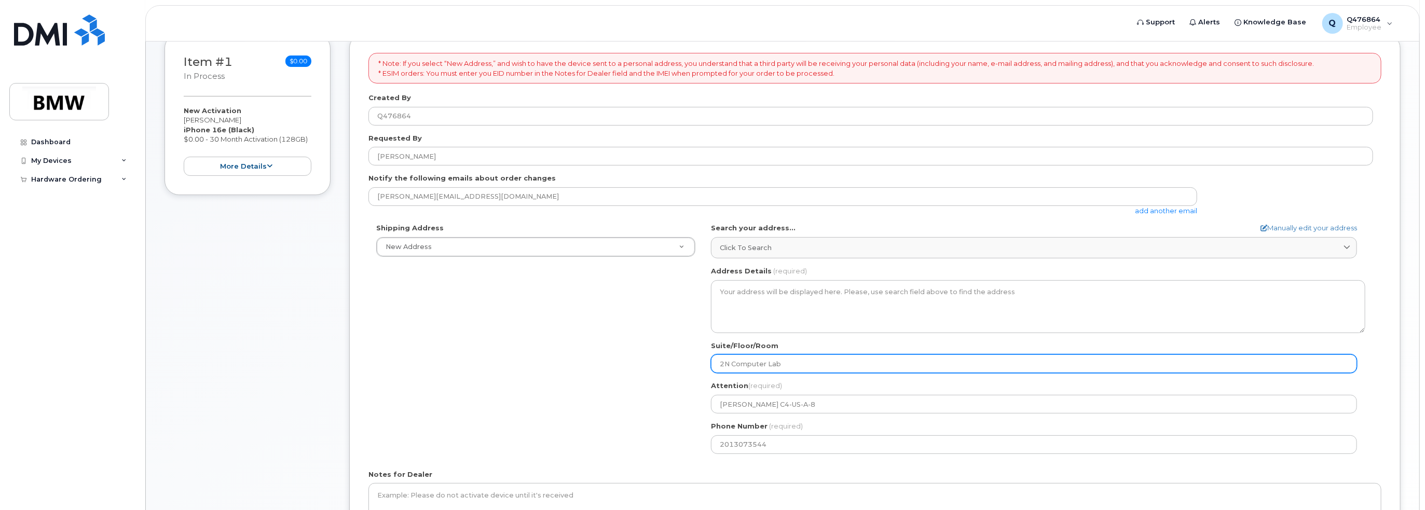
drag, startPoint x: 824, startPoint y: 362, endPoint x: 568, endPoint y: 348, distance: 256.7
click at [576, 367] on div "Shipping Address New Address New Address BMW MC Plant BMW North America Financi…" at bounding box center [870, 342] width 1005 height 238
select select
click at [614, 410] on div "Shipping Address New Address New Address BMW MC Plant BMW North America Financi…" at bounding box center [870, 342] width 1005 height 238
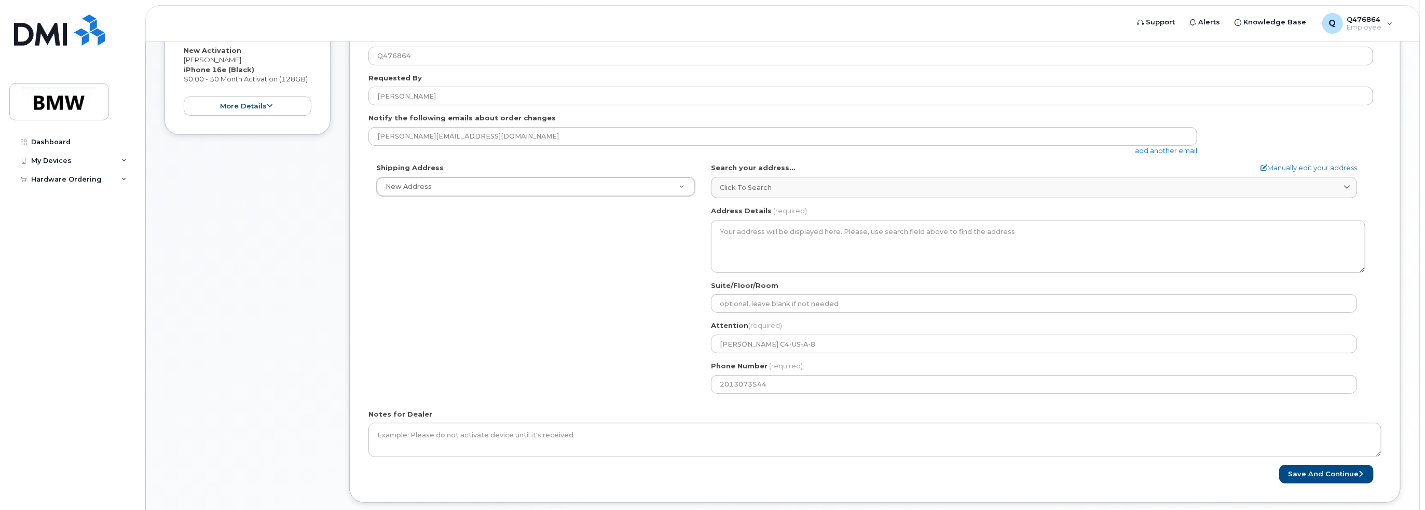
scroll to position [326, 0]
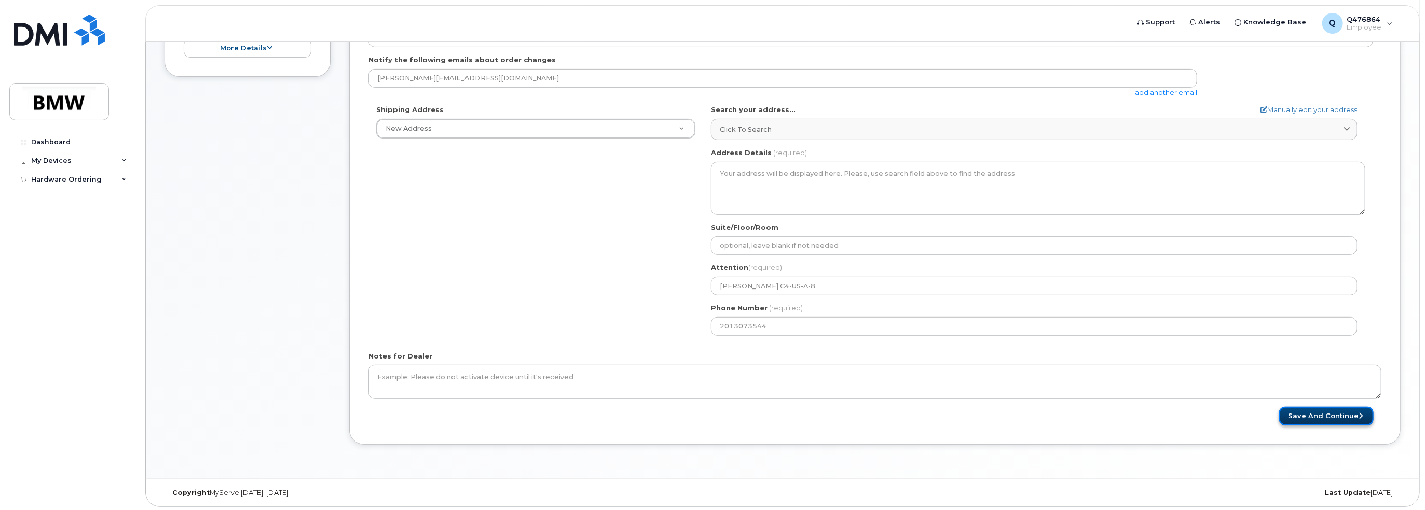
click at [1334, 417] on button "Save and Continue" at bounding box center [1326, 416] width 94 height 19
click at [1289, 414] on button "Save and Continue" at bounding box center [1326, 416] width 94 height 19
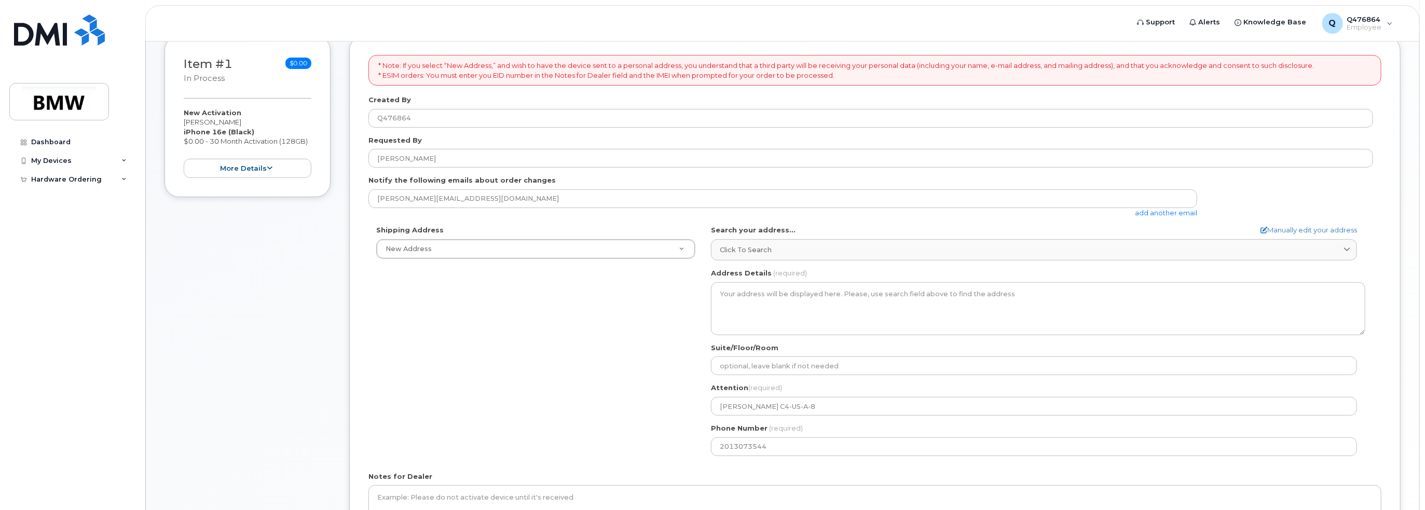
scroll to position [118, 0]
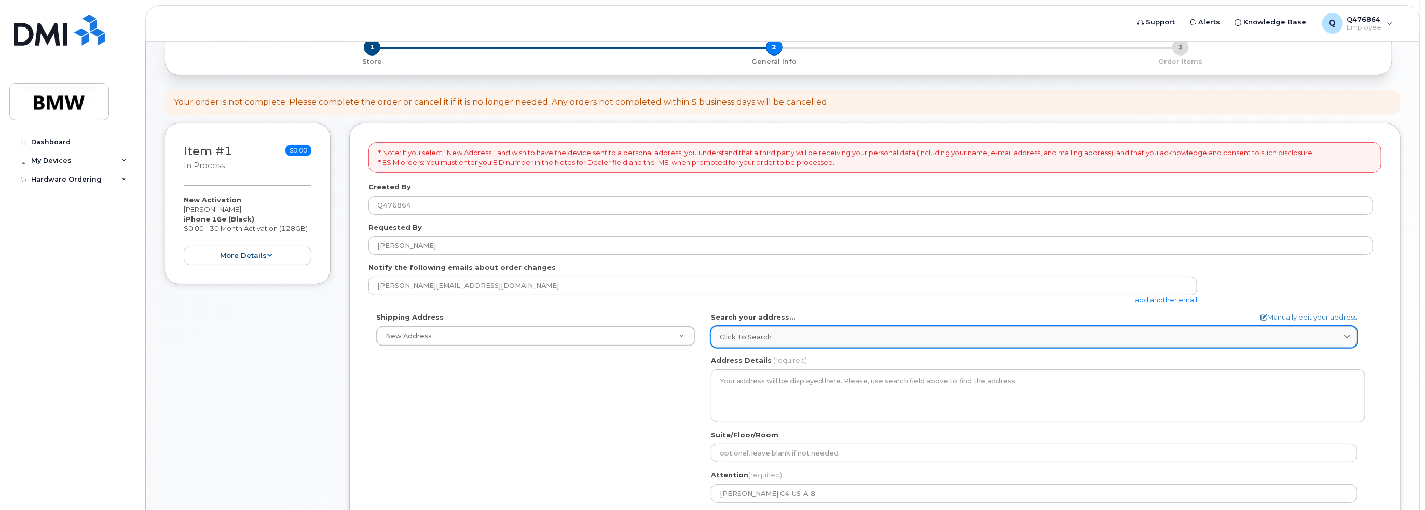
click at [915, 332] on div "Click to search" at bounding box center [1034, 337] width 628 height 10
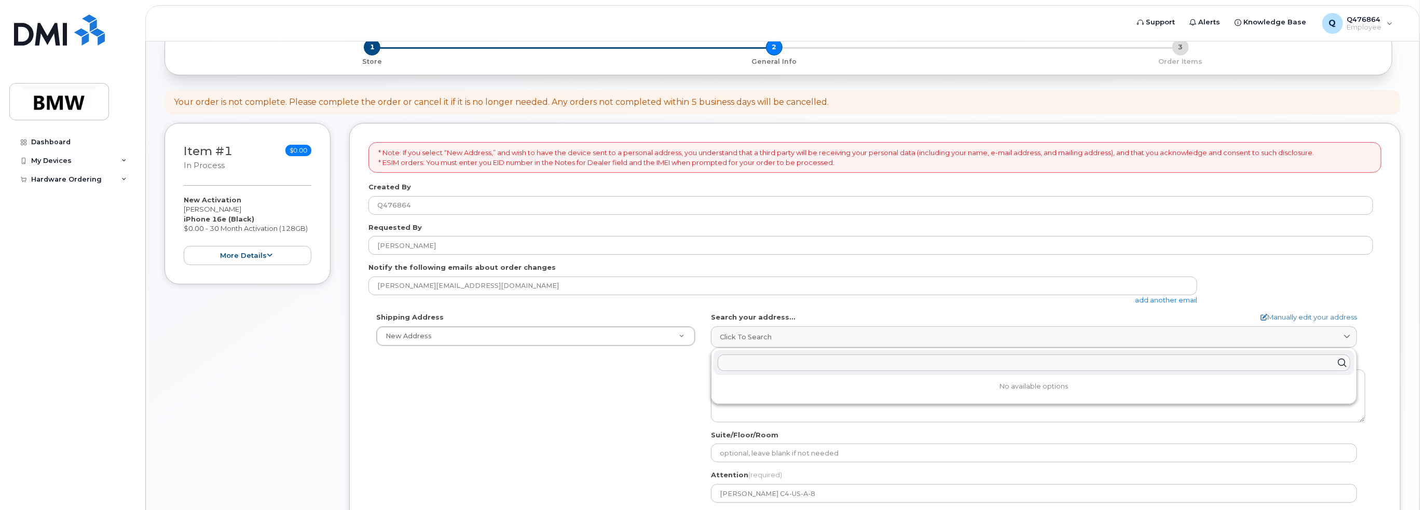
click at [506, 408] on div "Shipping Address New Address New Address BMW MC Plant BMW North America Financi…" at bounding box center [870, 431] width 1005 height 238
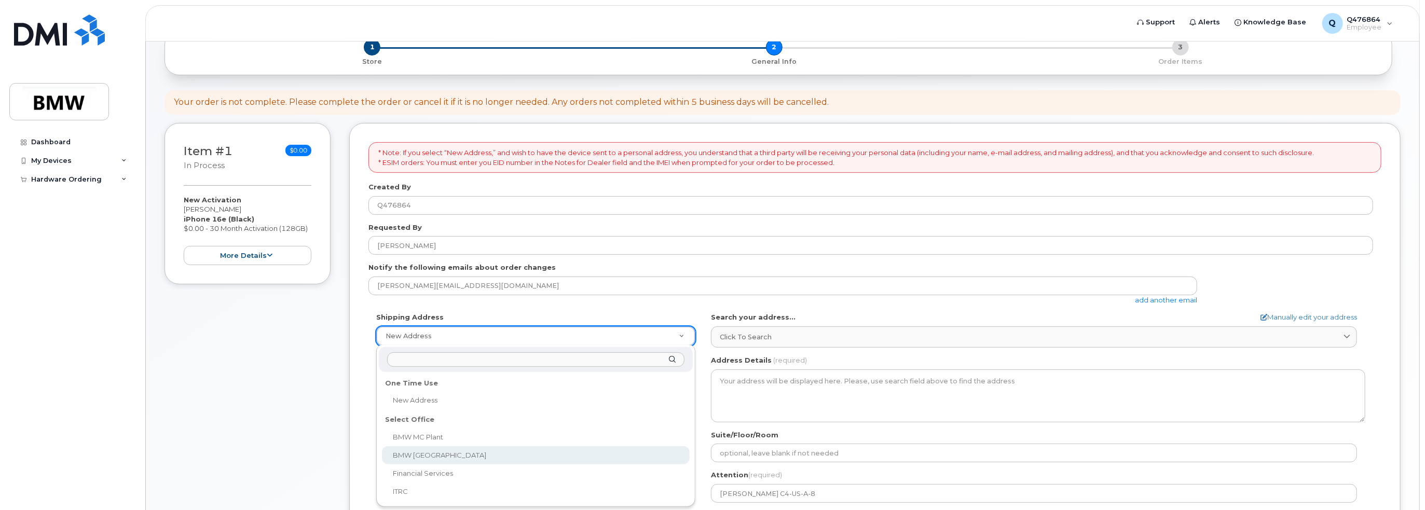
select select
type textarea "200 BMW Drive Woodcliff Lake NJ 07677 Woodcliff Lake New Jersey 07677"
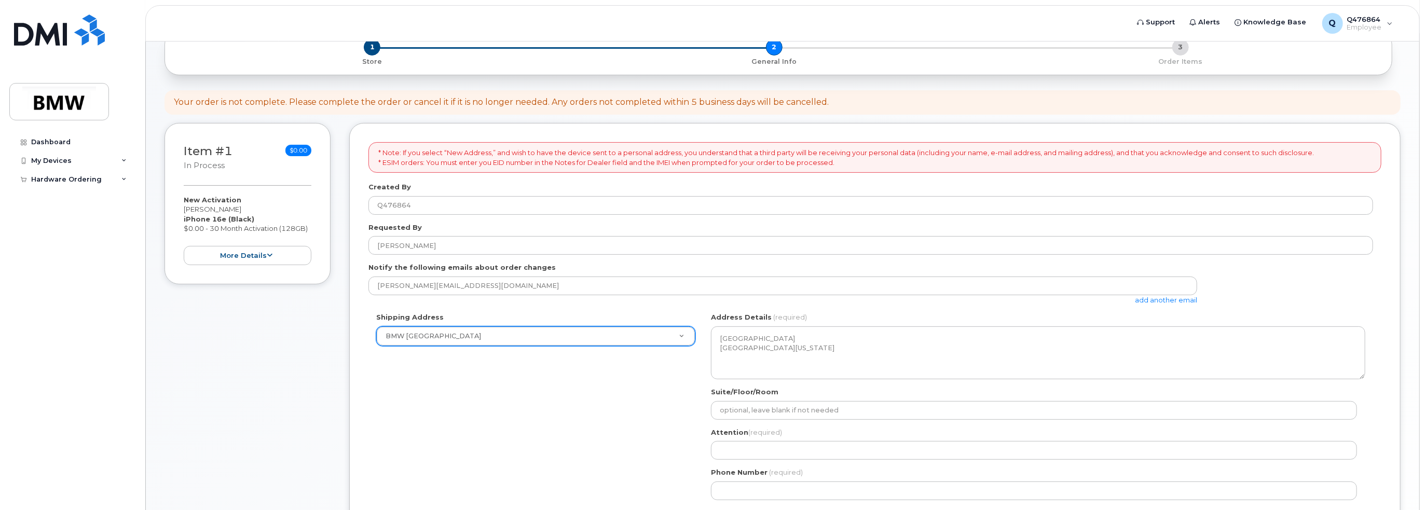
click at [602, 414] on div "Shipping Address BMW North America New Address BMW MC Plant BMW North America F…" at bounding box center [870, 409] width 1005 height 195
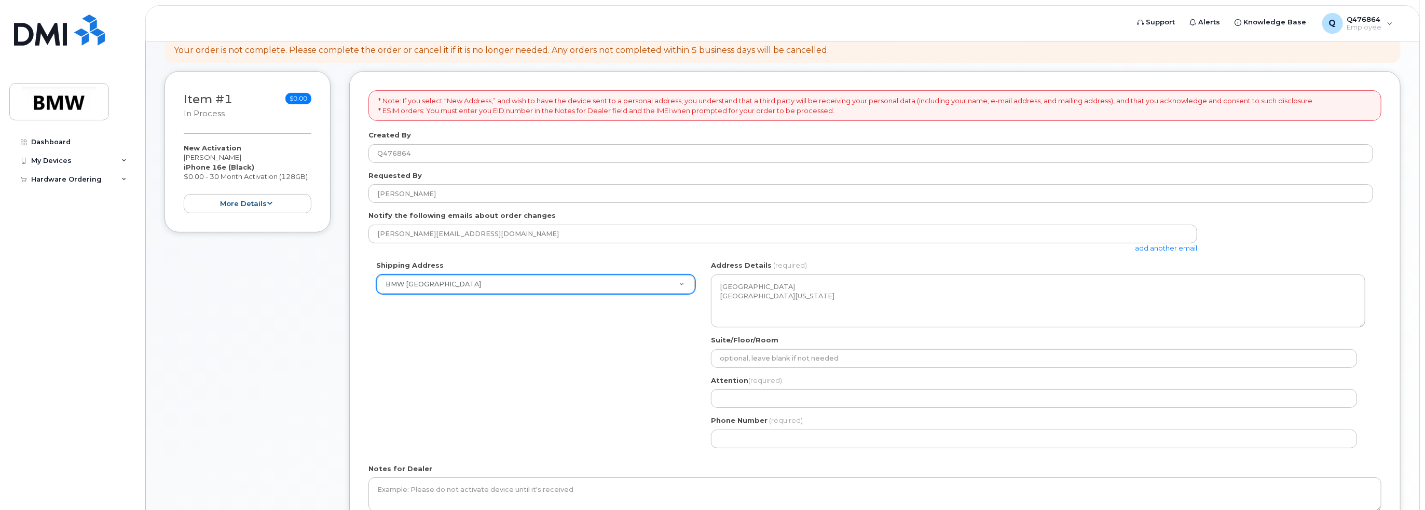
scroll to position [170, 0]
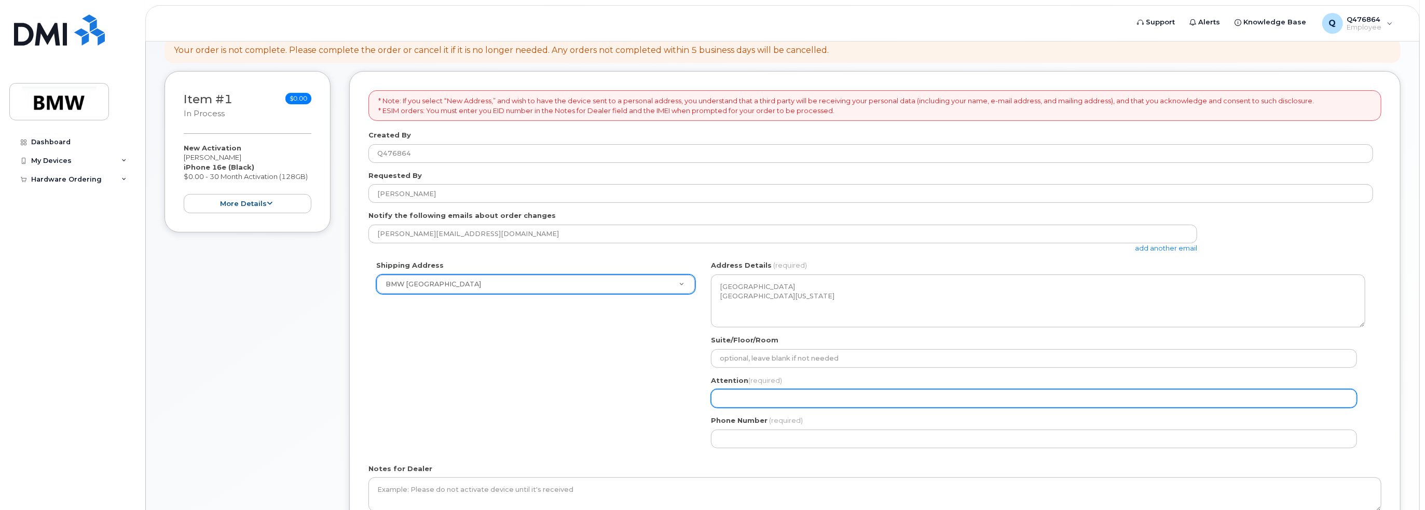
click at [764, 401] on input "Attention (required)" at bounding box center [1034, 398] width 646 height 19
type input "Michael Kluz C4-US-A-8"
drag, startPoint x: 815, startPoint y: 398, endPoint x: 762, endPoint y: 401, distance: 52.5
click at [762, 401] on input "Michael Kluz C4-US-A-8" at bounding box center [1034, 398] width 646 height 19
select select
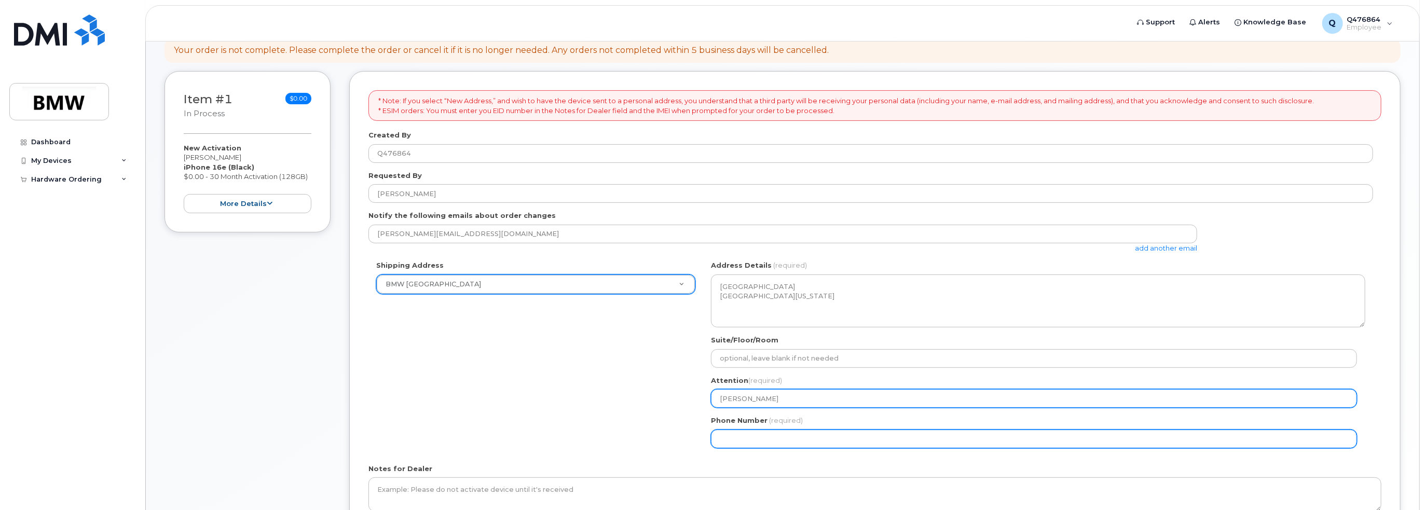
type input "[PERSON_NAME]"
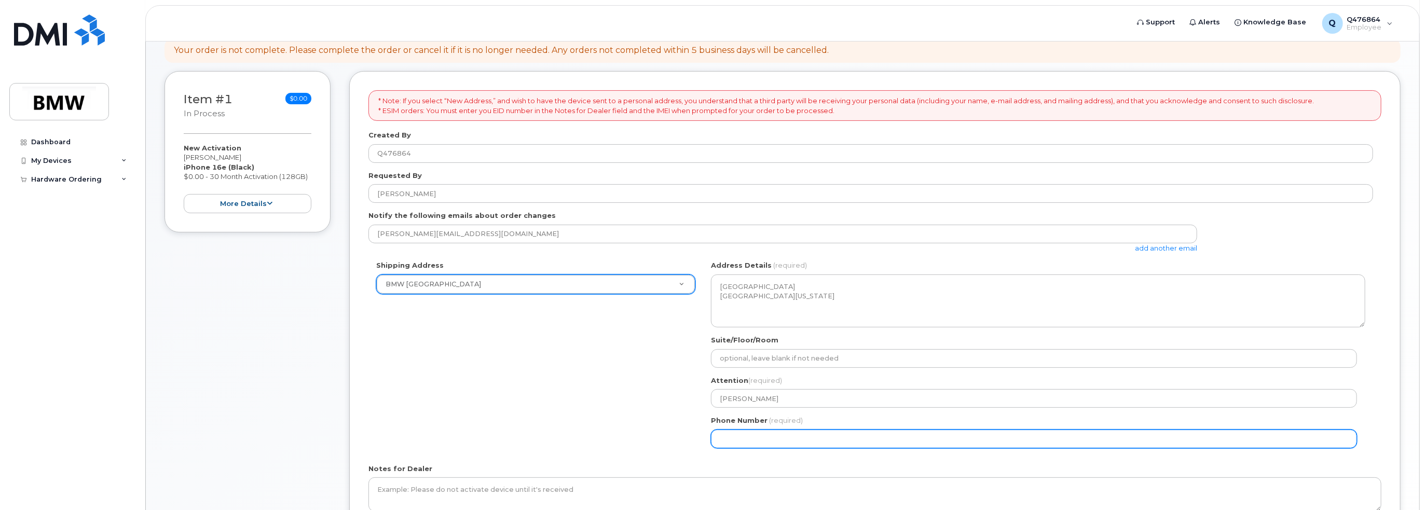
click at [753, 430] on input "Phone Number" at bounding box center [1034, 439] width 646 height 19
select select
type input "201"
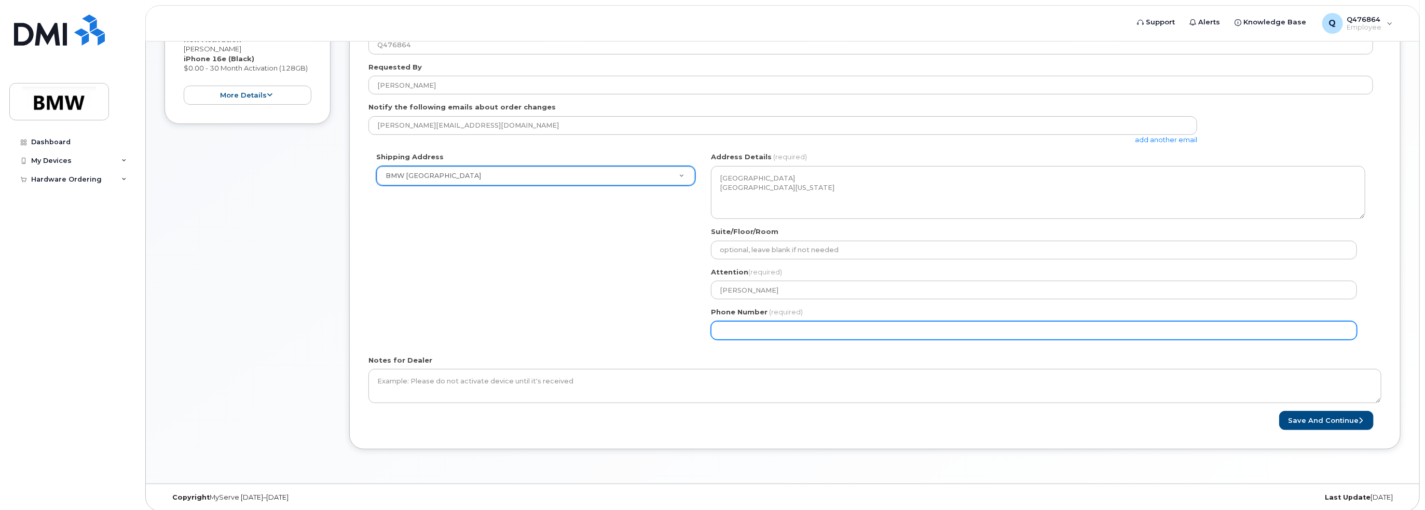
scroll to position [283, 0]
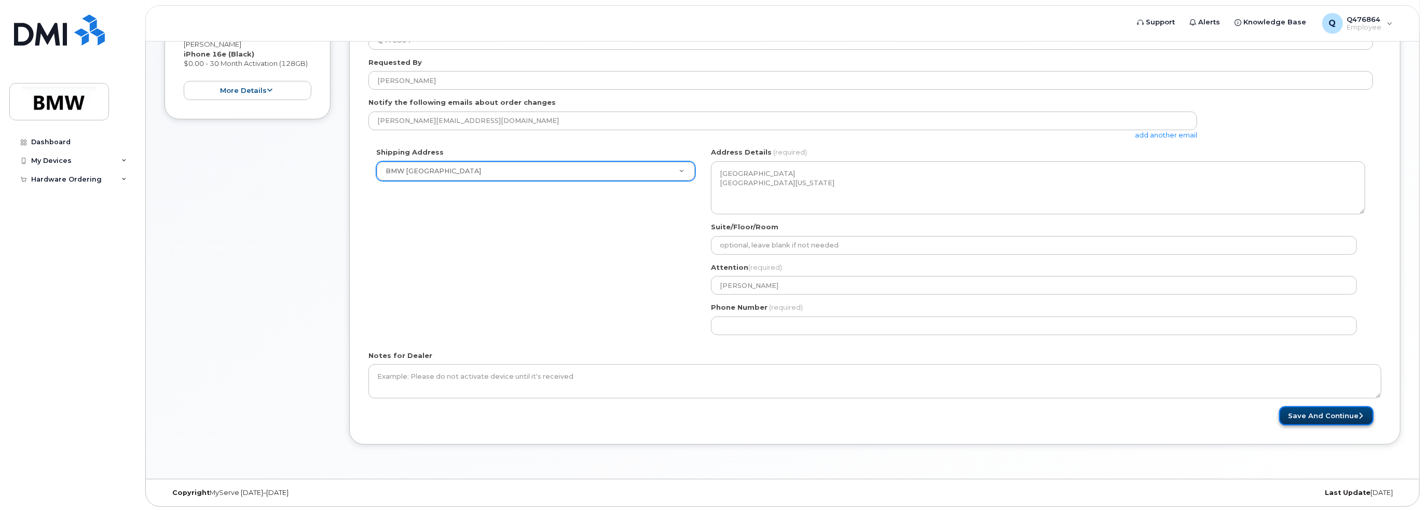
click at [1309, 415] on button "Save and Continue" at bounding box center [1326, 415] width 94 height 19
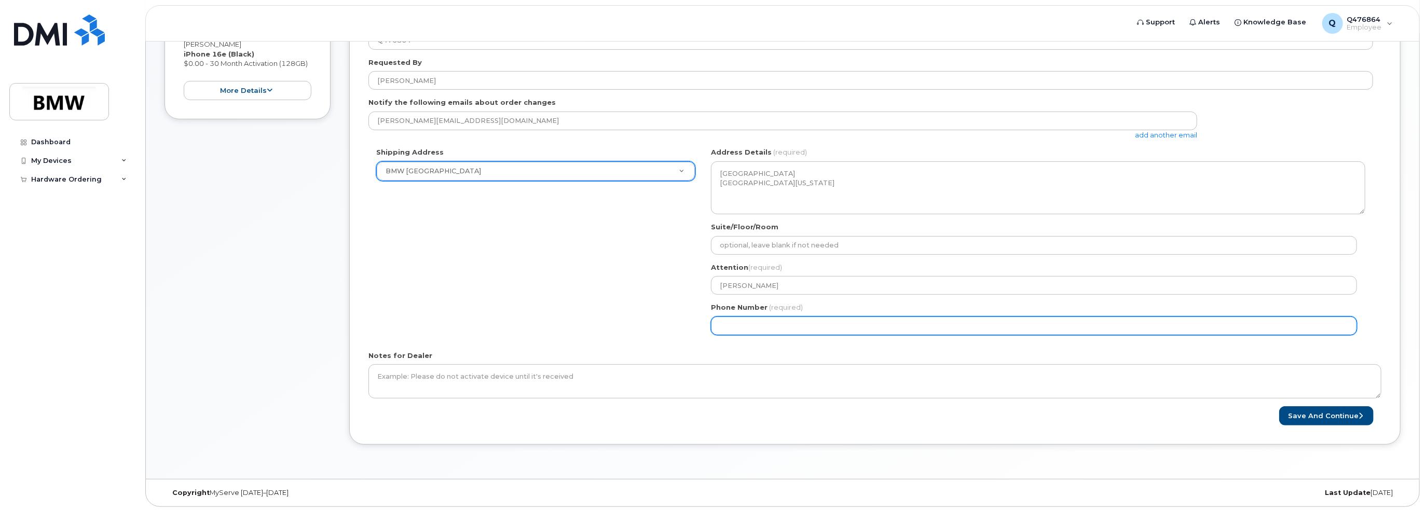
drag, startPoint x: 857, startPoint y: 322, endPoint x: 572, endPoint y: 323, distance: 285.4
click at [573, 325] on div "Shipping Address BMW North America New Address BMW MC Plant BMW North America F…" at bounding box center [870, 244] width 1005 height 195
type input "201307354"
select select
type input "2013073544"
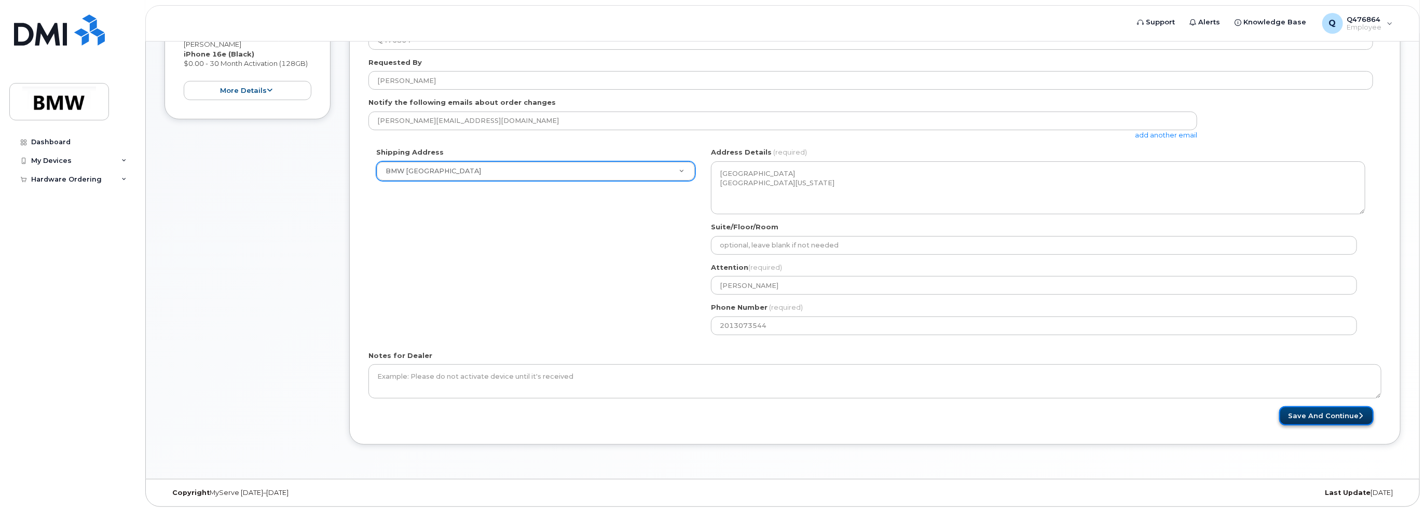
click at [1324, 420] on button "Save and Continue" at bounding box center [1326, 415] width 94 height 19
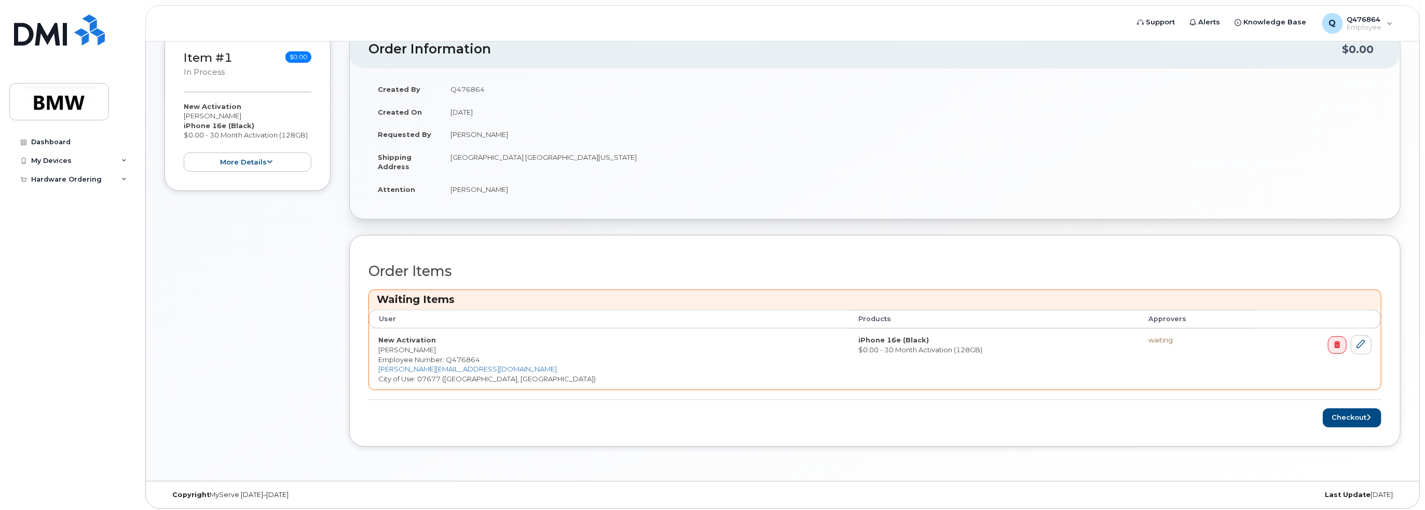
scroll to position [213, 0]
click at [1361, 413] on button "Checkout" at bounding box center [1352, 416] width 59 height 19
